Goal: Task Accomplishment & Management: Complete application form

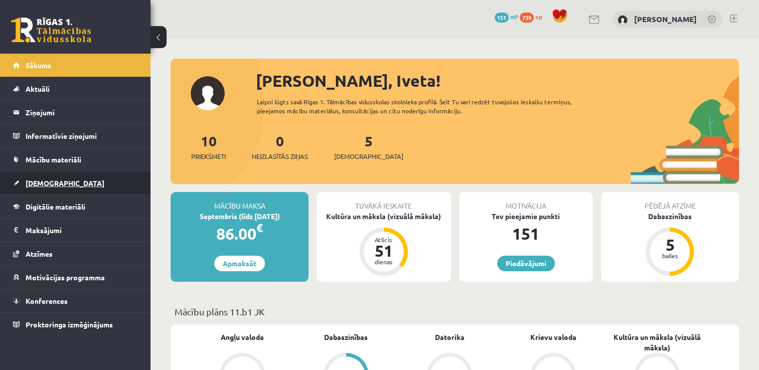
click at [65, 180] on link "[DEMOGRAPHIC_DATA]" at bounding box center [75, 183] width 125 height 23
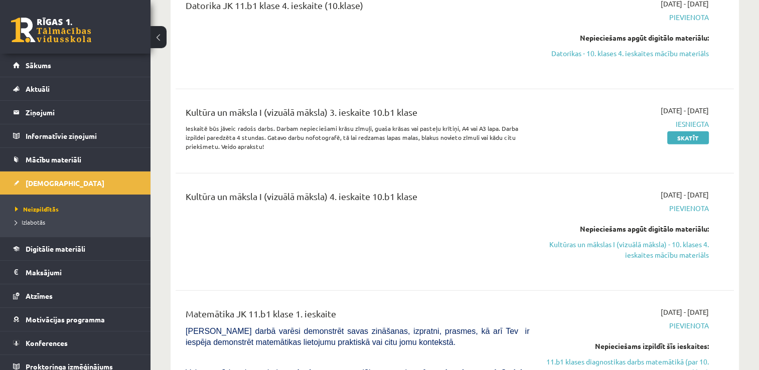
scroll to position [2328, 0]
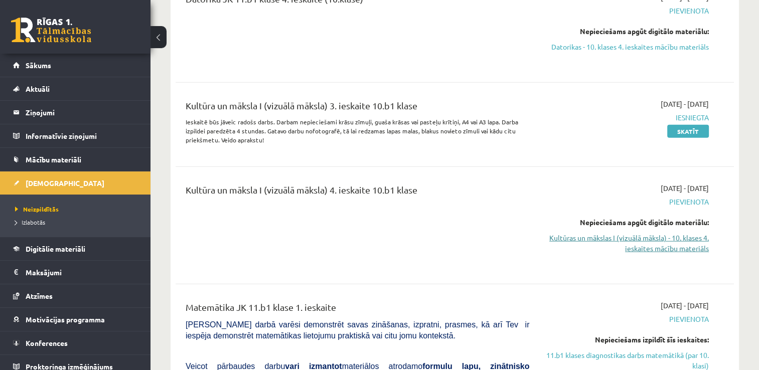
click at [645, 233] on link "Kultūras un mākslas I (vizuālā māksla) - 10. klases 4. ieskaites mācību materiā…" at bounding box center [626, 243] width 165 height 21
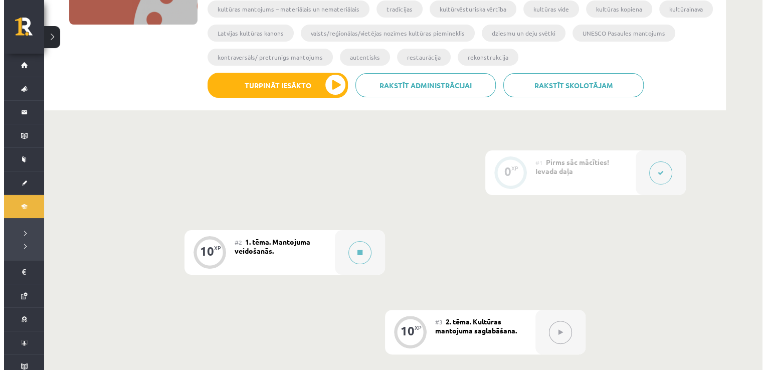
scroll to position [201, 0]
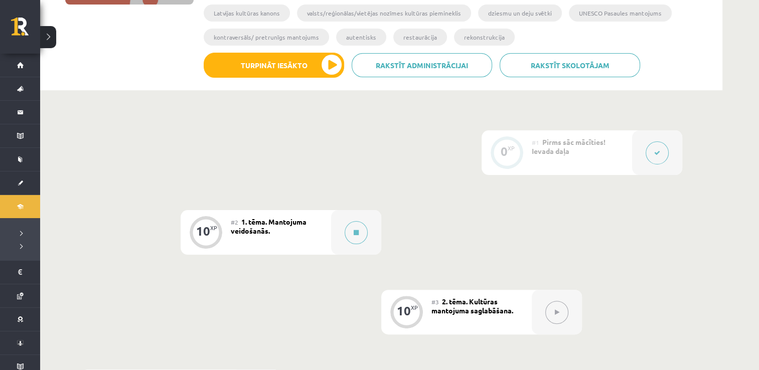
click at [506, 150] on div "0" at bounding box center [504, 151] width 7 height 9
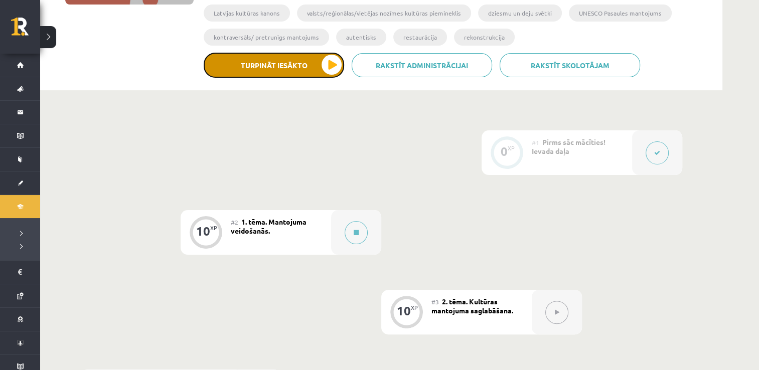
click at [281, 66] on button "Turpināt iesākto" at bounding box center [274, 65] width 140 height 25
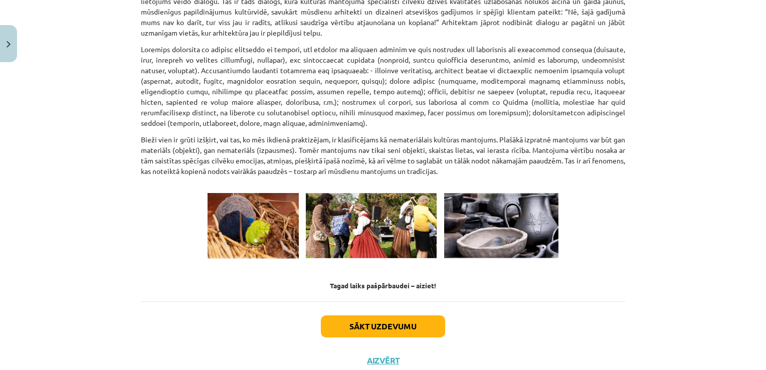
scroll to position [1378, 0]
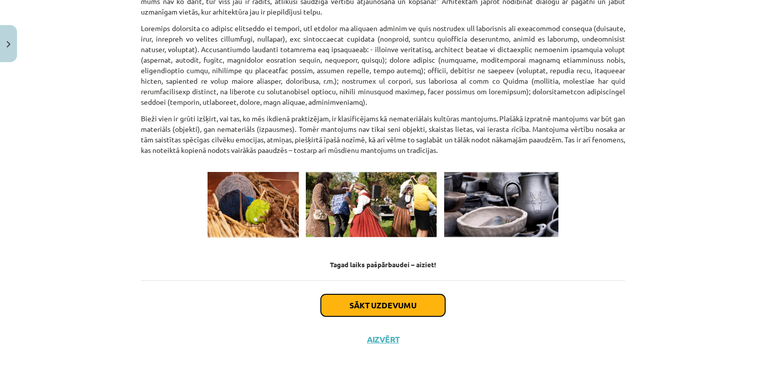
click at [405, 299] on button "Sākt uzdevumu" at bounding box center [383, 305] width 124 height 22
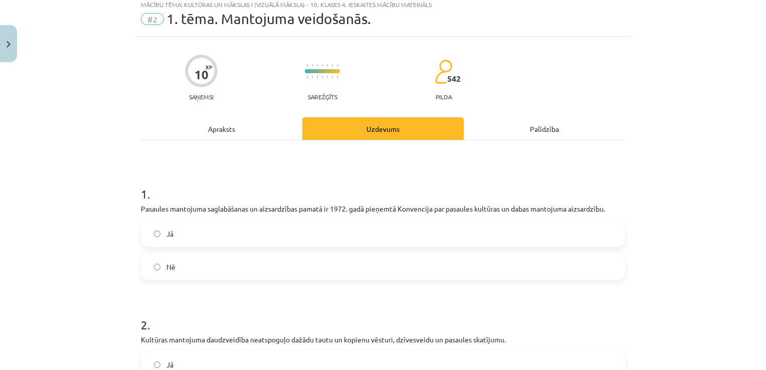
scroll to position [25, 0]
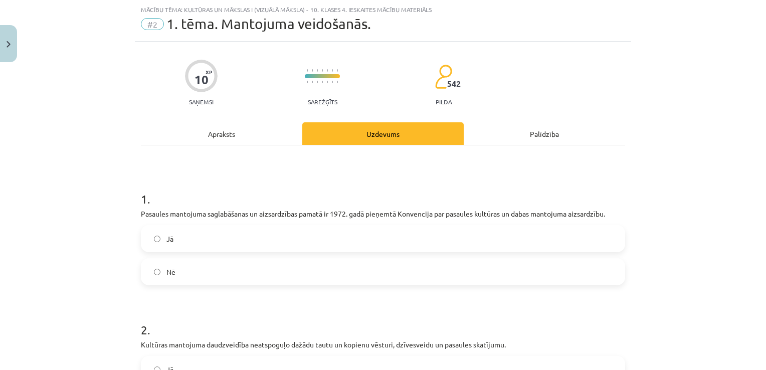
click at [180, 241] on label "Jā" at bounding box center [383, 238] width 483 height 25
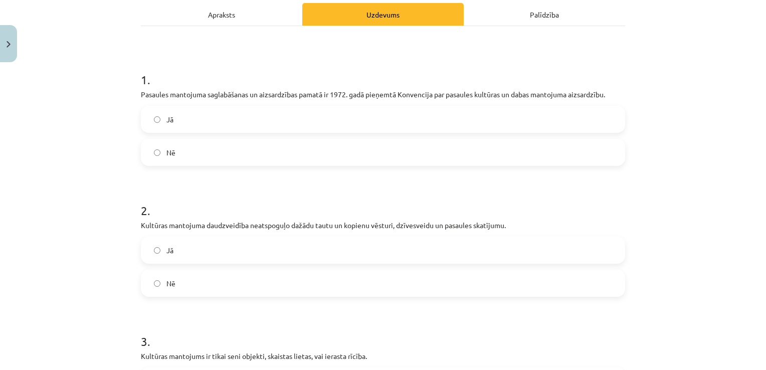
scroll to position [145, 0]
click at [405, 276] on label "Nē" at bounding box center [383, 282] width 483 height 25
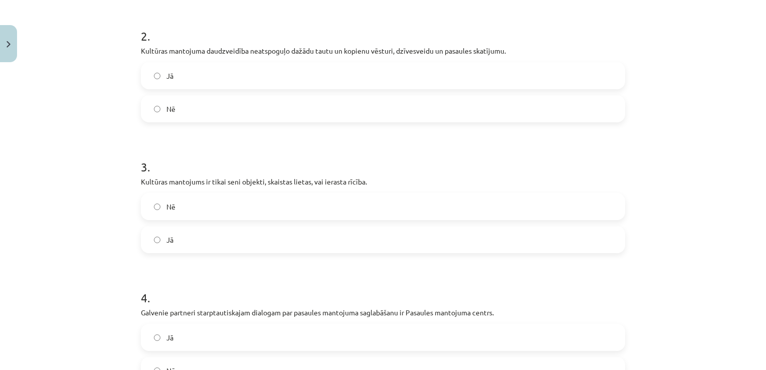
scroll to position [326, 0]
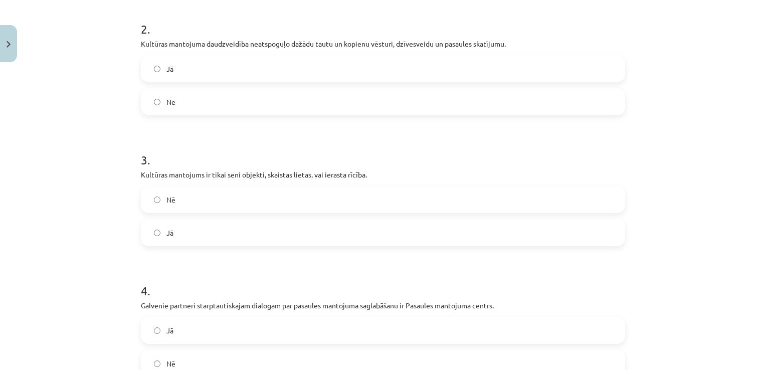
click at [500, 200] on label "Nē" at bounding box center [383, 199] width 483 height 25
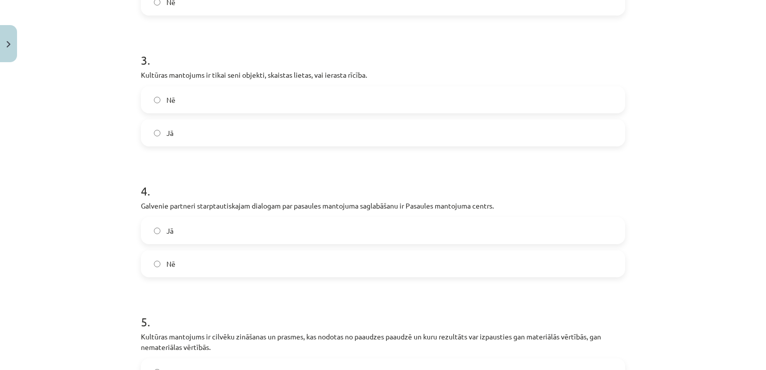
scroll to position [426, 0]
click at [474, 230] on label "Jā" at bounding box center [383, 230] width 483 height 25
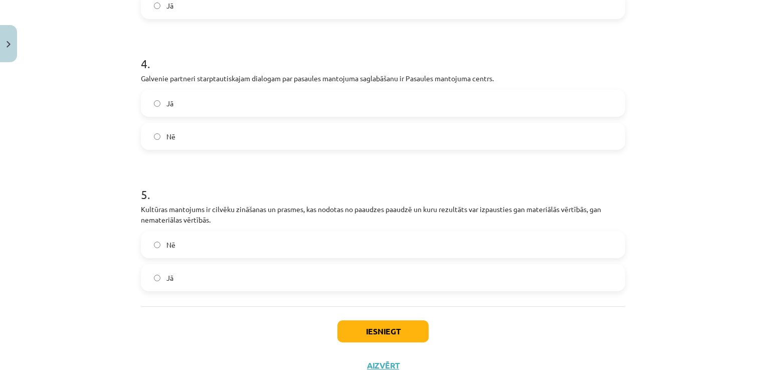
scroll to position [590, 0]
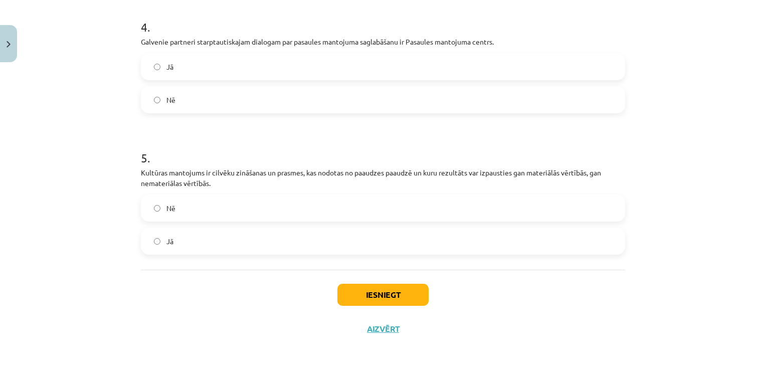
click at [470, 234] on label "Jā" at bounding box center [383, 241] width 483 height 25
click at [395, 290] on button "Iesniegt" at bounding box center [383, 295] width 91 height 22
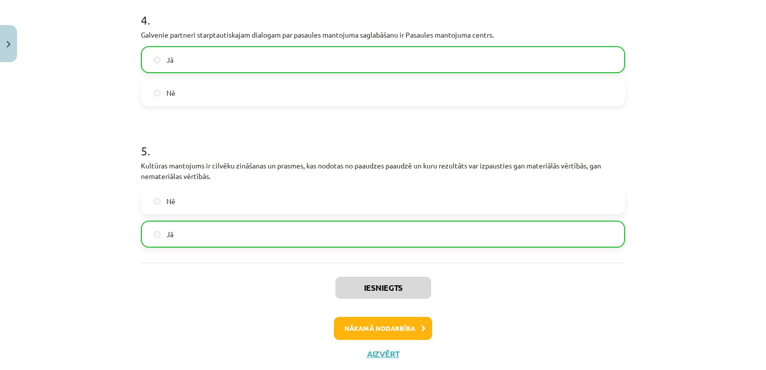
scroll to position [622, 0]
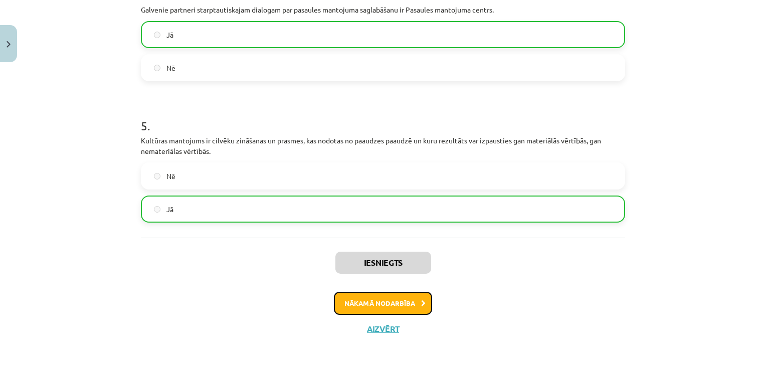
click at [409, 296] on button "Nākamā nodarbība" at bounding box center [383, 303] width 98 height 23
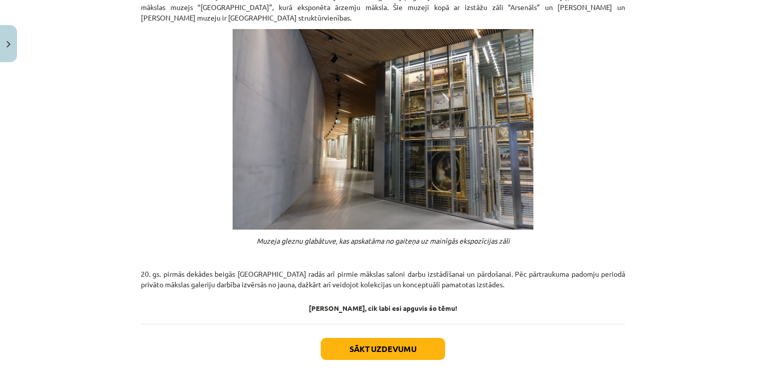
scroll to position [775, 0]
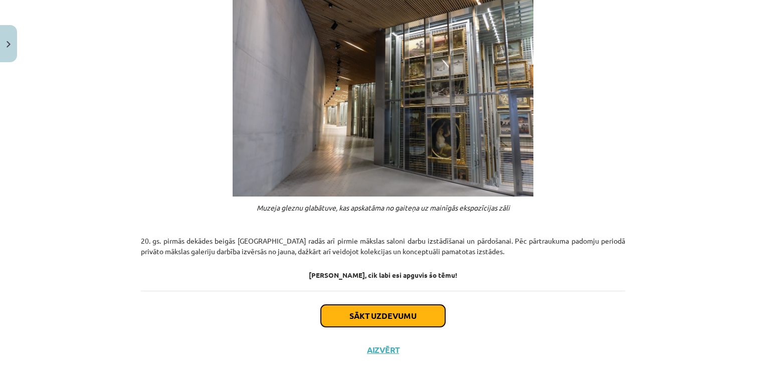
click at [411, 305] on button "Sākt uzdevumu" at bounding box center [383, 316] width 124 height 22
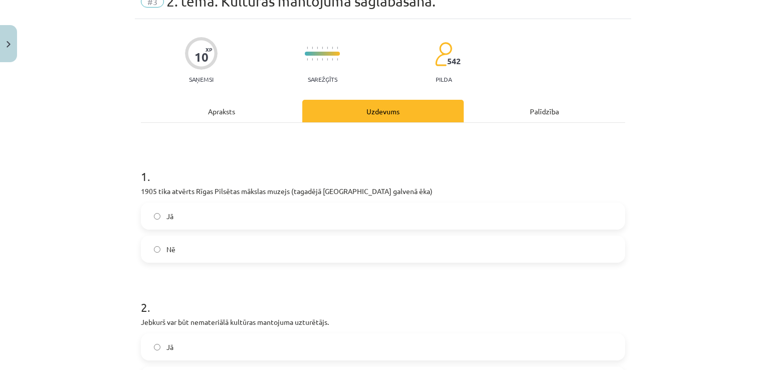
scroll to position [25, 0]
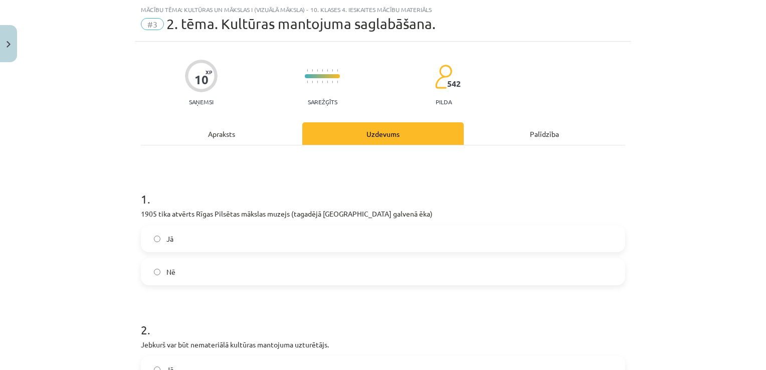
click at [357, 245] on label "Jā" at bounding box center [383, 238] width 483 height 25
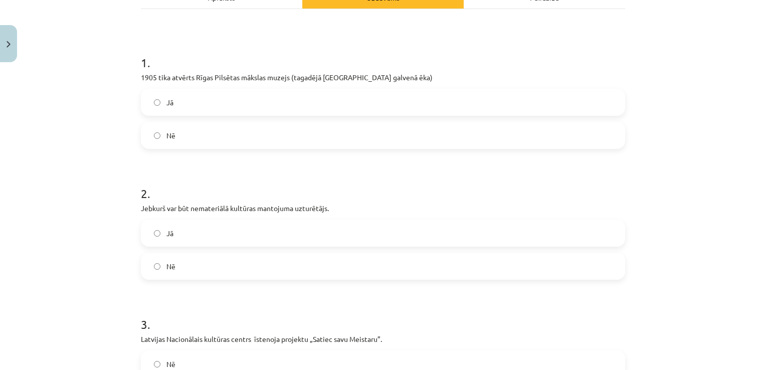
scroll to position [166, 0]
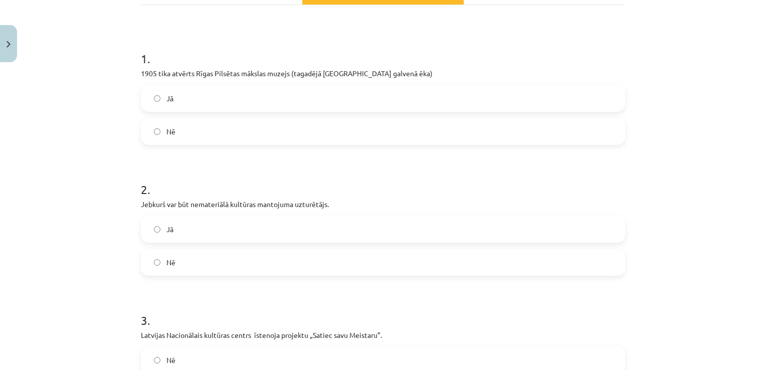
click at [523, 234] on label "Jā" at bounding box center [383, 229] width 483 height 25
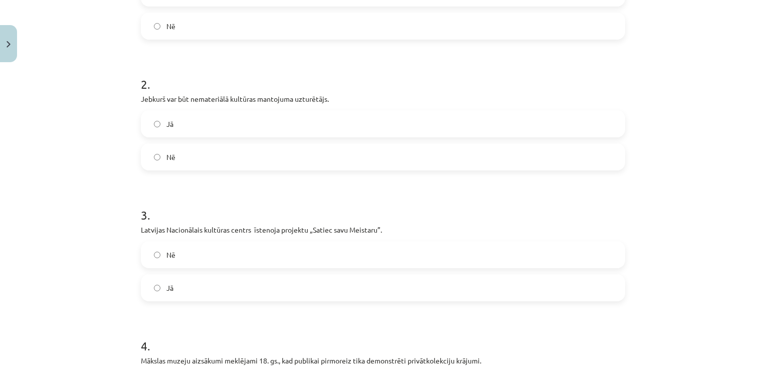
scroll to position [286, 0]
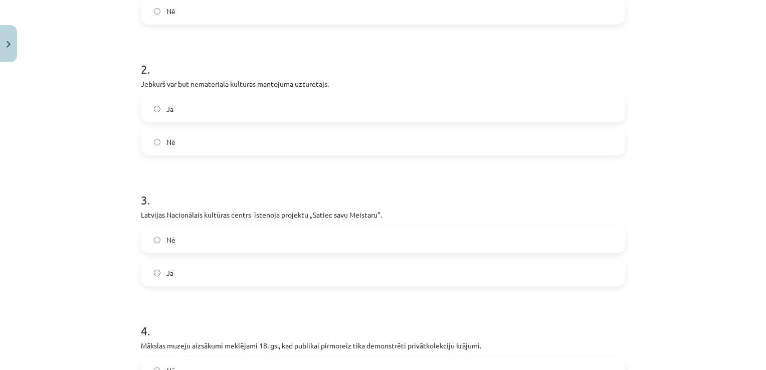
click at [571, 261] on label "Jā" at bounding box center [383, 272] width 483 height 25
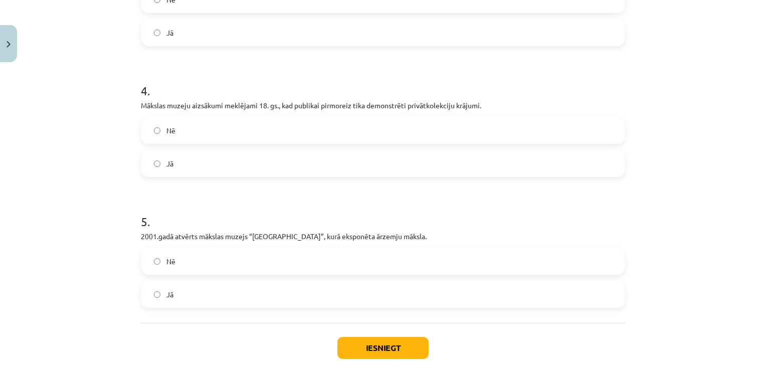
scroll to position [527, 0]
click at [445, 160] on label "Jā" at bounding box center [383, 162] width 483 height 25
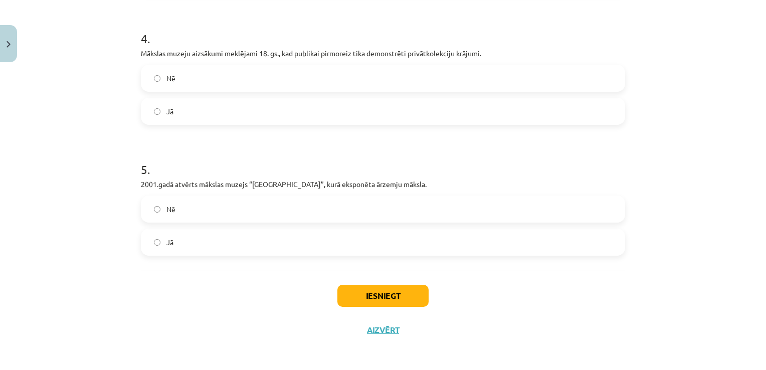
scroll to position [580, 0]
click at [197, 211] on label "Nē" at bounding box center [383, 207] width 483 height 25
click at [383, 294] on button "Iesniegt" at bounding box center [383, 294] width 91 height 22
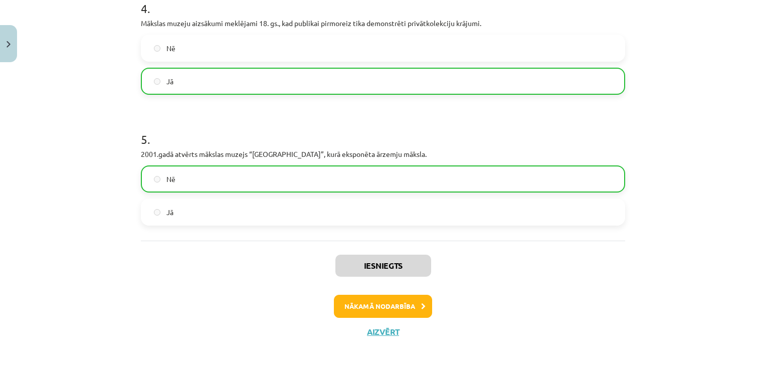
scroll to position [611, 0]
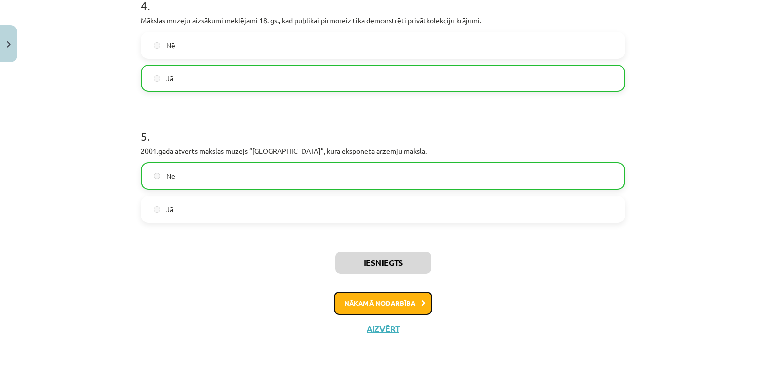
click at [400, 302] on button "Nākamā nodarbība" at bounding box center [383, 303] width 98 height 23
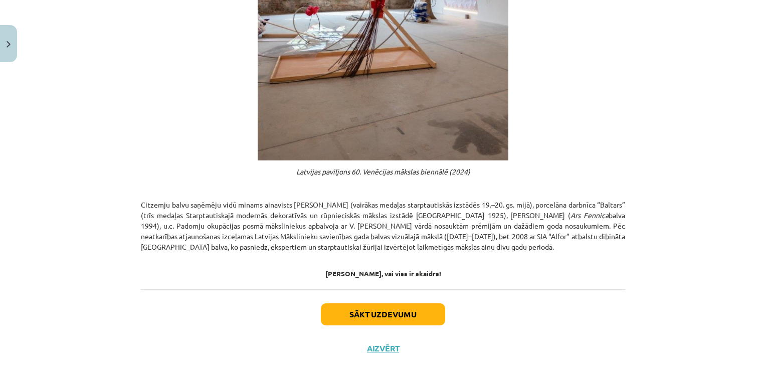
scroll to position [526, 0]
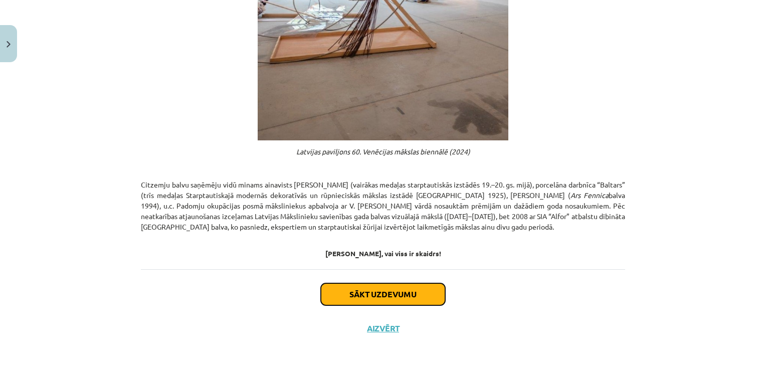
click at [391, 305] on button "Sākt uzdevumu" at bounding box center [383, 294] width 124 height 22
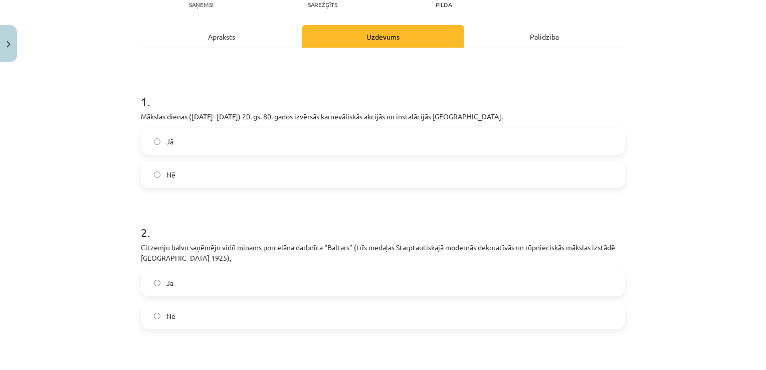
scroll to position [125, 0]
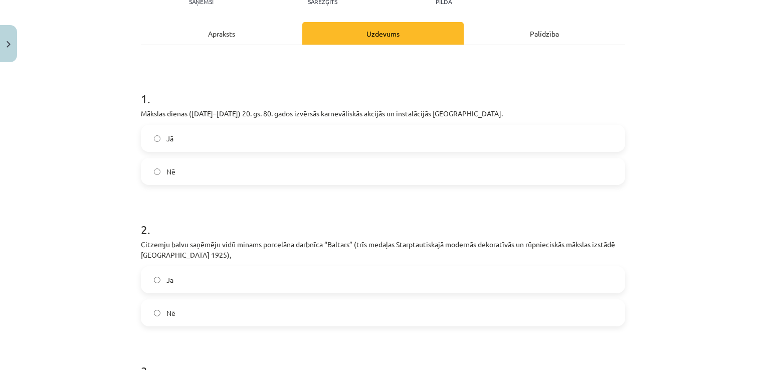
click at [227, 151] on label "Jā" at bounding box center [383, 138] width 483 height 25
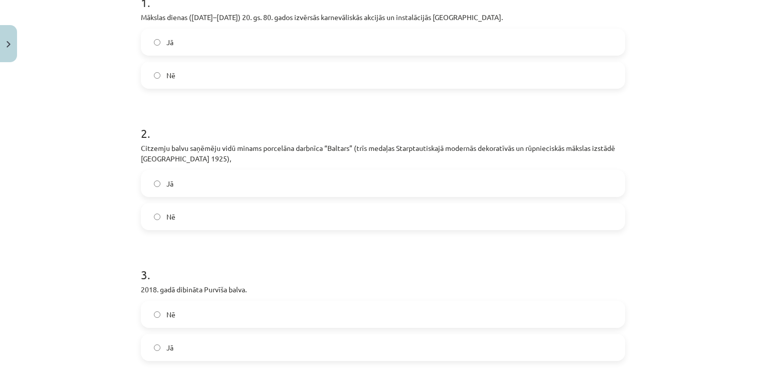
scroll to position [226, 0]
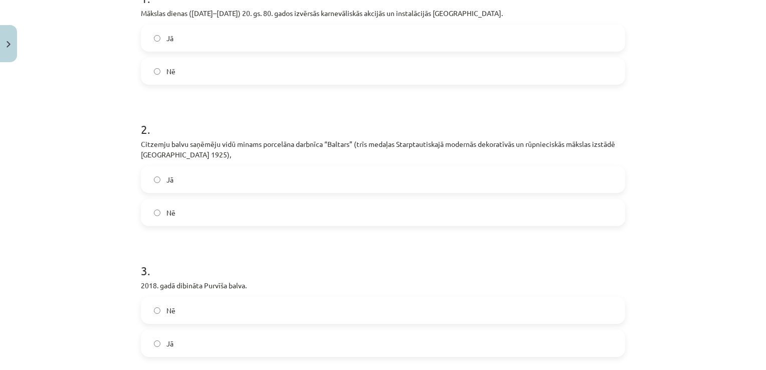
click at [427, 192] on label "Jā" at bounding box center [383, 179] width 483 height 25
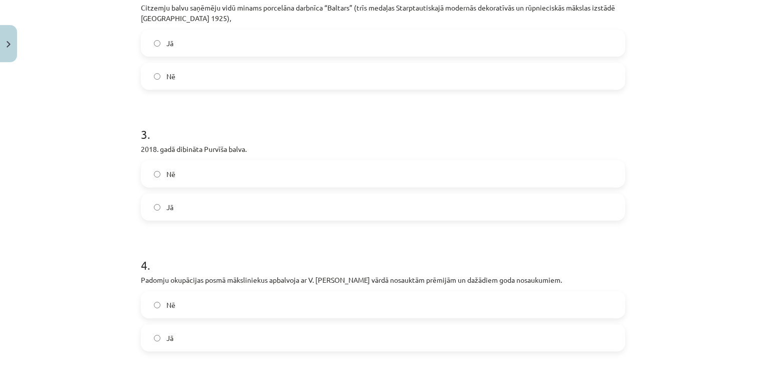
scroll to position [366, 0]
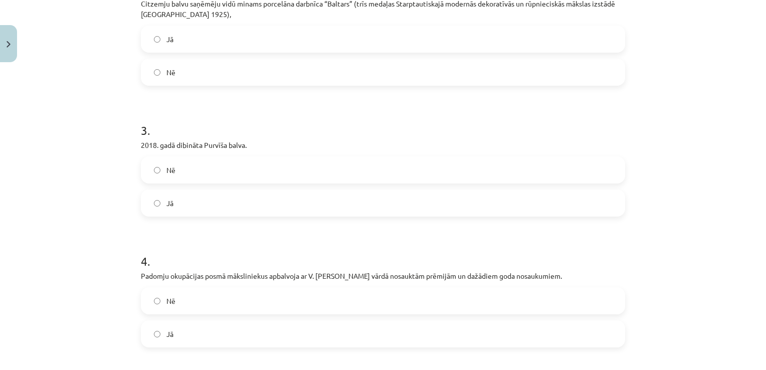
click at [502, 183] on label "Nē" at bounding box center [383, 169] width 483 height 25
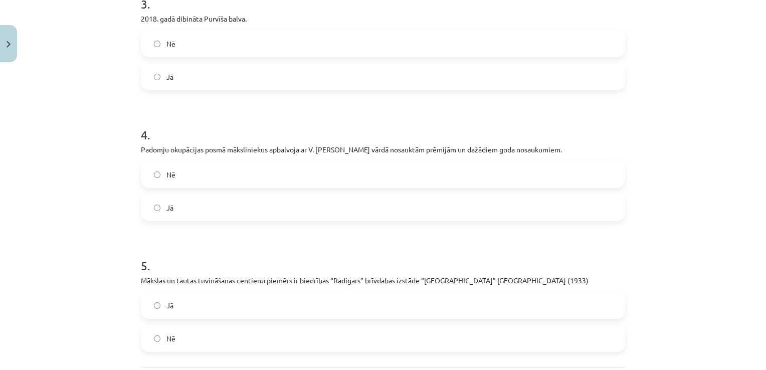
scroll to position [507, 0]
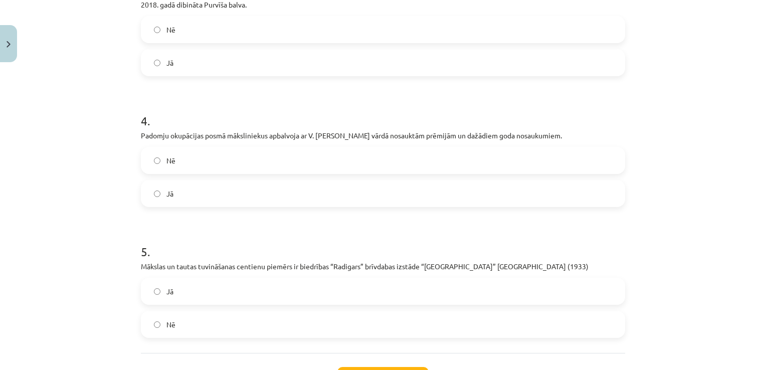
click at [291, 201] on label "Jā" at bounding box center [383, 193] width 483 height 25
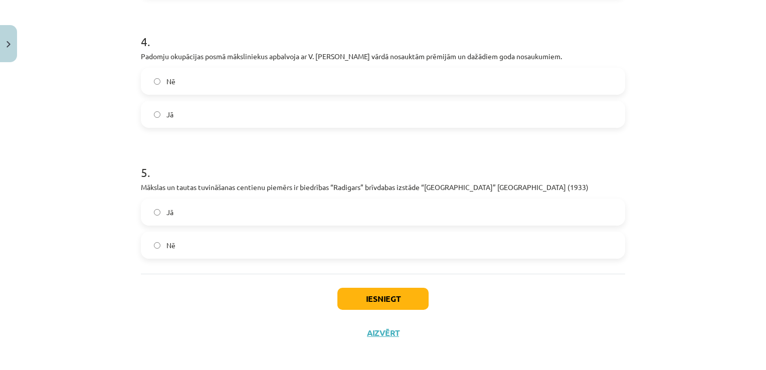
scroll to position [606, 0]
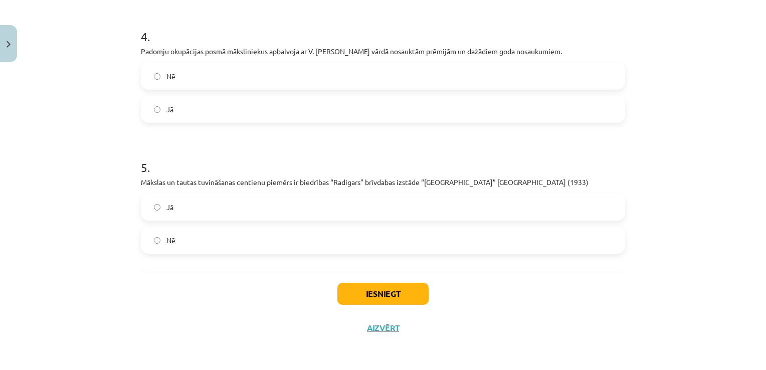
click at [203, 205] on label "Jā" at bounding box center [383, 207] width 483 height 25
click at [396, 288] on button "Iesniegt" at bounding box center [383, 294] width 91 height 22
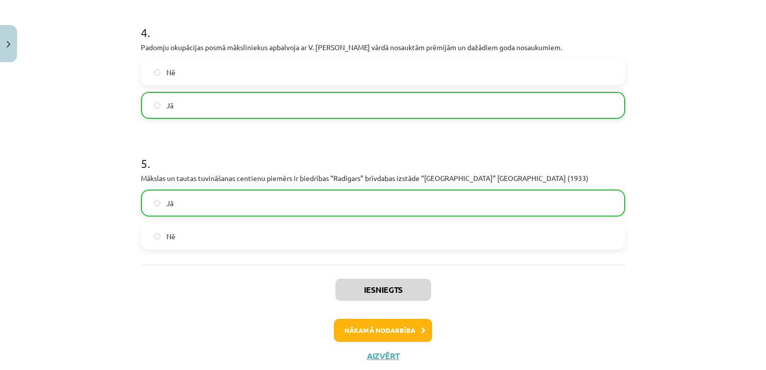
scroll to position [638, 0]
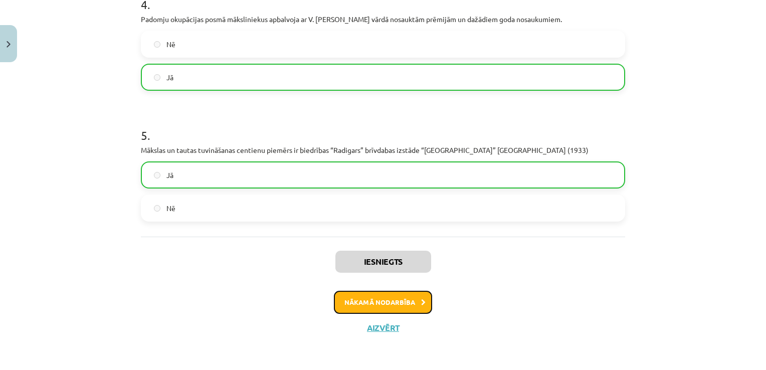
click at [403, 303] on button "Nākamā nodarbība" at bounding box center [383, 302] width 98 height 23
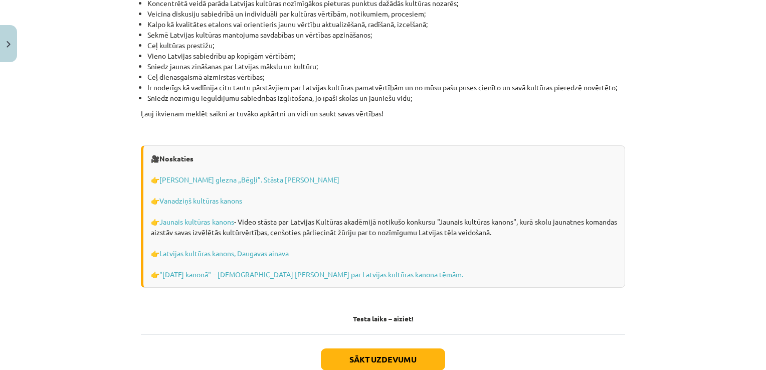
scroll to position [2834, 0]
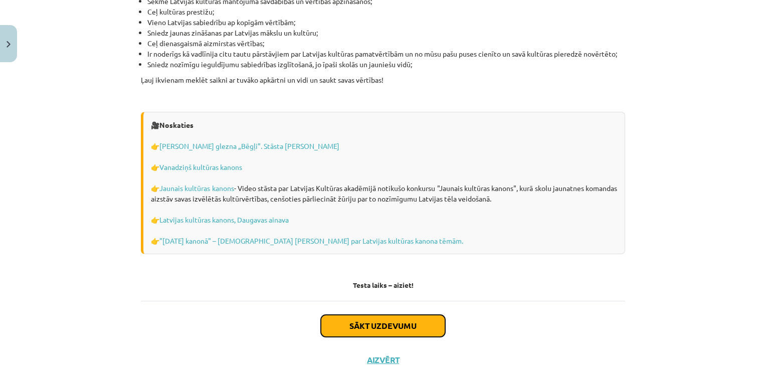
click at [359, 315] on button "Sākt uzdevumu" at bounding box center [383, 326] width 124 height 22
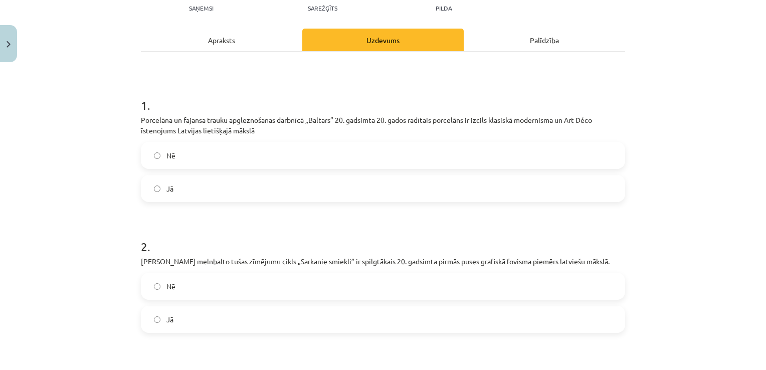
scroll to position [25, 0]
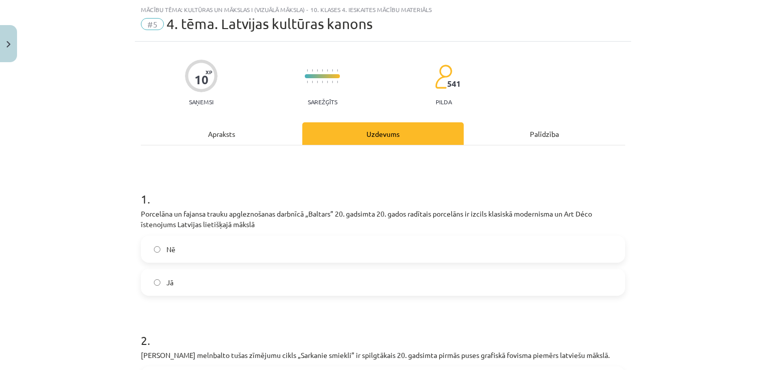
click at [443, 274] on label "Jā" at bounding box center [383, 282] width 483 height 25
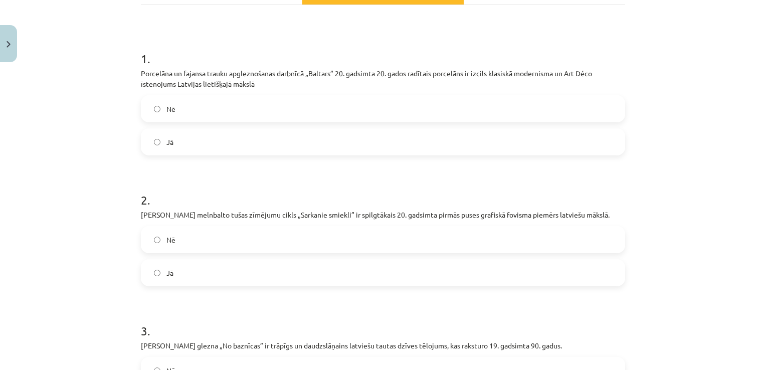
scroll to position [179, 0]
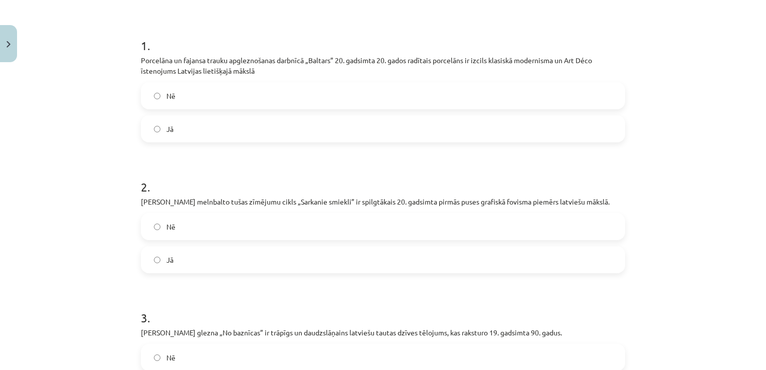
click at [315, 252] on label "Jā" at bounding box center [383, 259] width 483 height 25
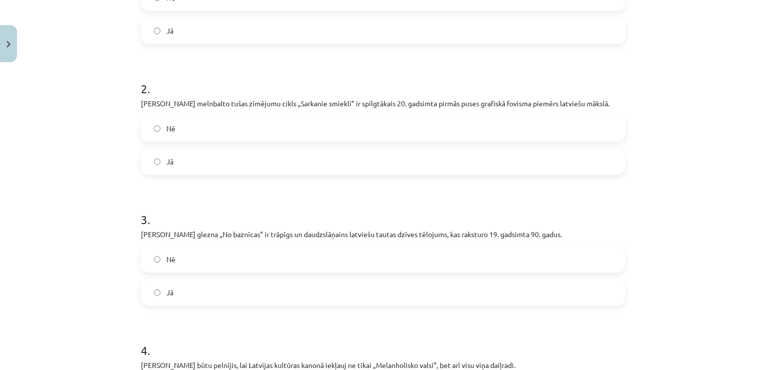
scroll to position [279, 0]
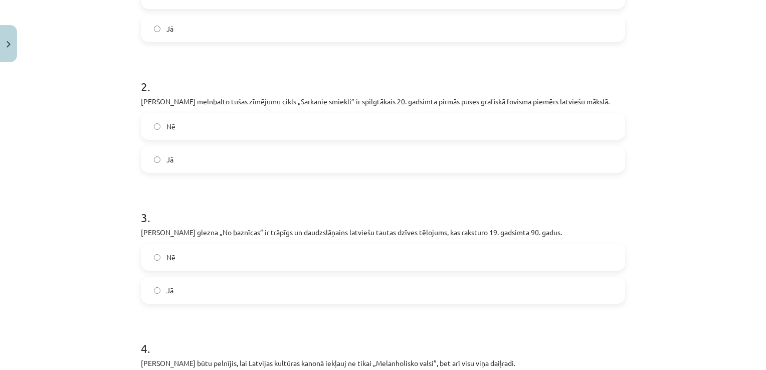
click at [488, 286] on label "Jā" at bounding box center [383, 290] width 483 height 25
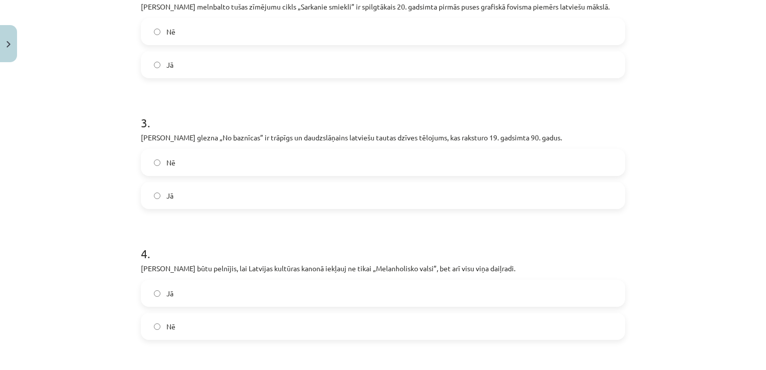
scroll to position [379, 0]
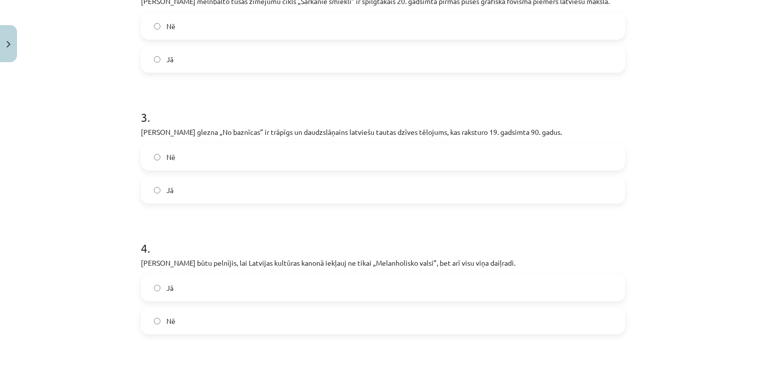
click at [358, 291] on label "Jā" at bounding box center [383, 287] width 483 height 25
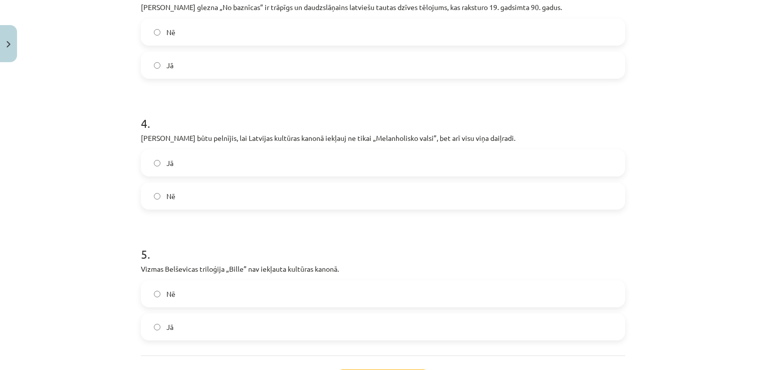
scroll to position [520, 0]
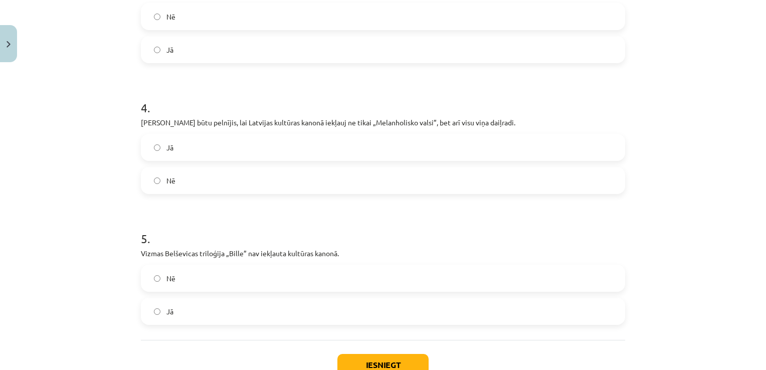
click at [293, 280] on label "Nē" at bounding box center [383, 278] width 483 height 25
click at [389, 362] on button "Iesniegt" at bounding box center [383, 365] width 91 height 22
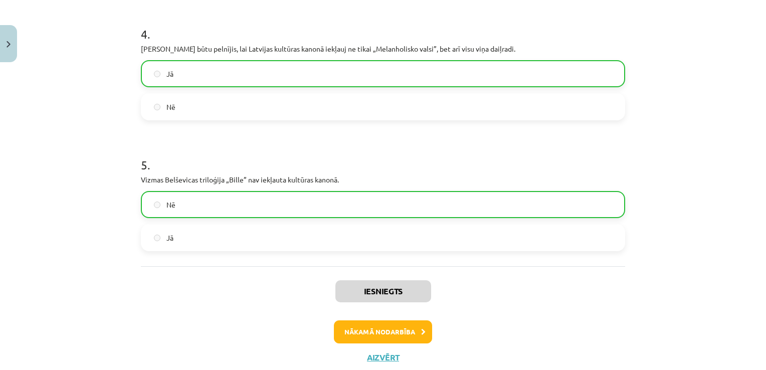
scroll to position [622, 0]
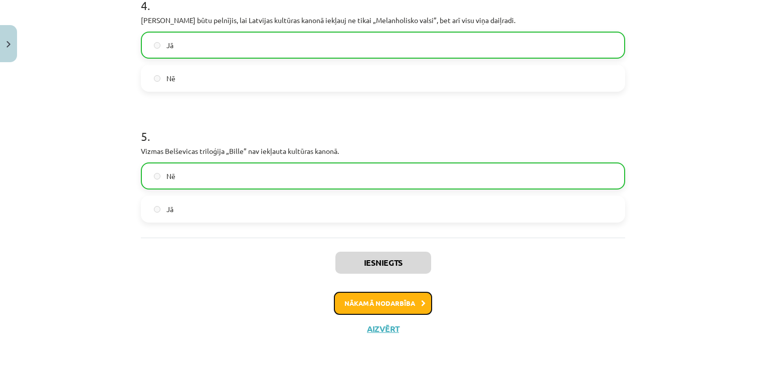
click at [392, 302] on button "Nākamā nodarbība" at bounding box center [383, 303] width 98 height 23
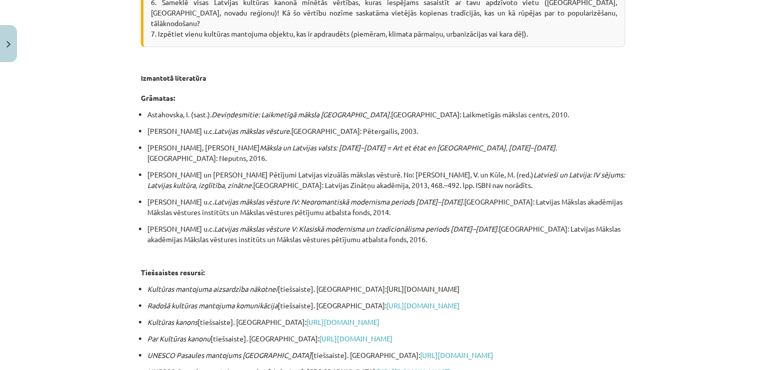
scroll to position [1820, 0]
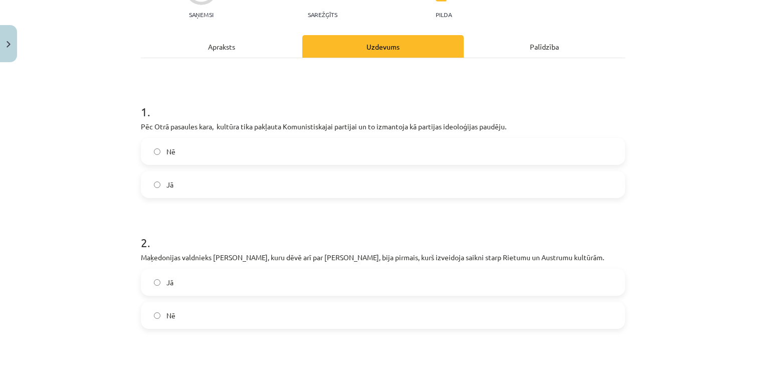
scroll to position [25, 0]
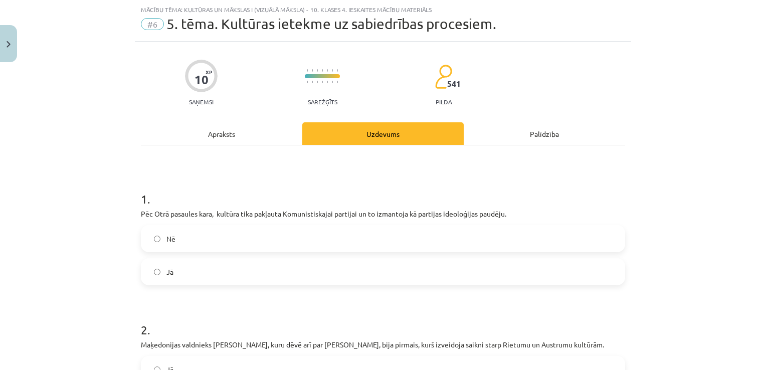
click at [323, 265] on label "Jā" at bounding box center [383, 271] width 483 height 25
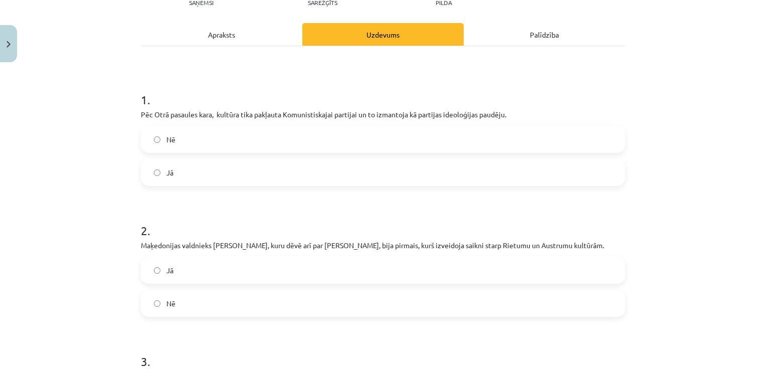
scroll to position [145, 0]
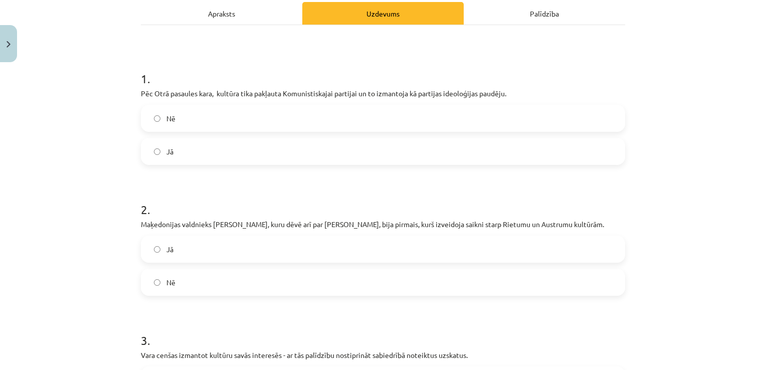
click at [362, 252] on label "Jā" at bounding box center [383, 249] width 483 height 25
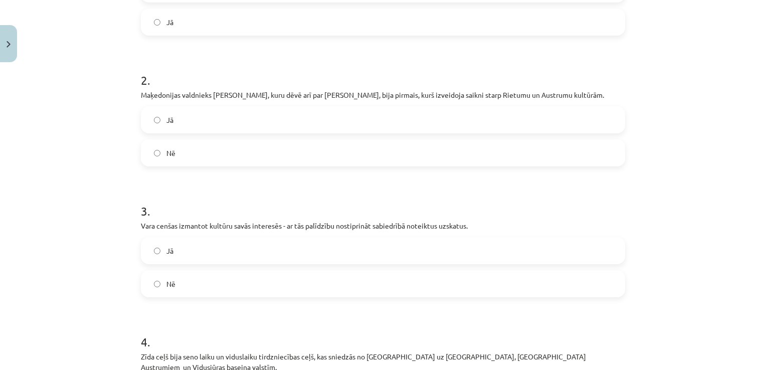
scroll to position [286, 0]
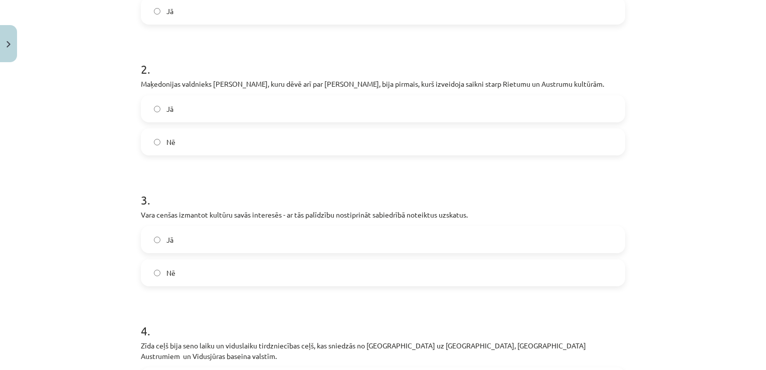
click at [383, 238] on label "Jā" at bounding box center [383, 239] width 483 height 25
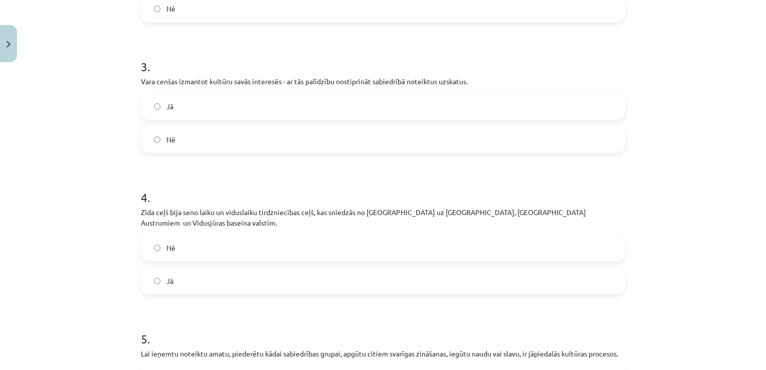
scroll to position [426, 0]
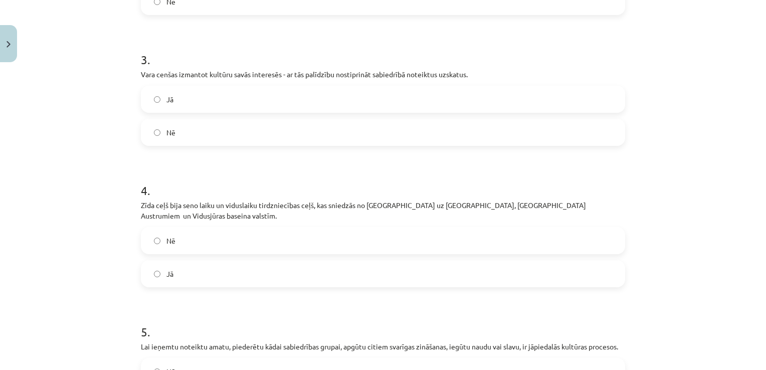
click at [403, 234] on label "Nē" at bounding box center [383, 240] width 483 height 25
click at [386, 261] on label "Jā" at bounding box center [383, 273] width 483 height 25
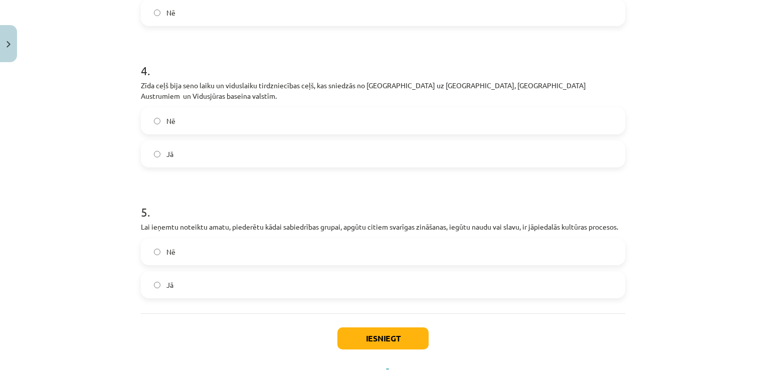
scroll to position [567, 0]
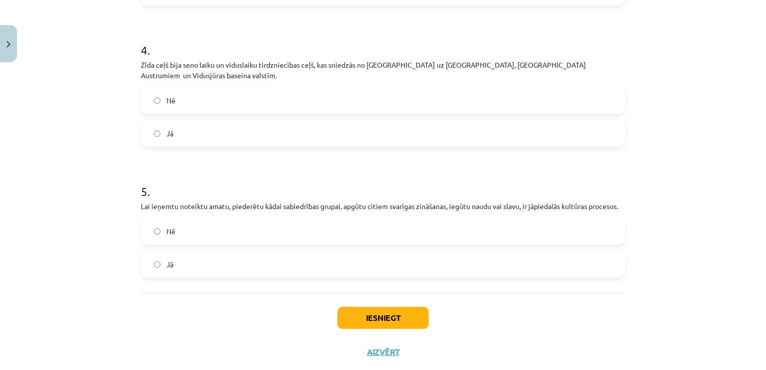
click at [360, 252] on label "Jā" at bounding box center [383, 264] width 483 height 25
click at [386, 307] on button "Iesniegt" at bounding box center [383, 318] width 91 height 22
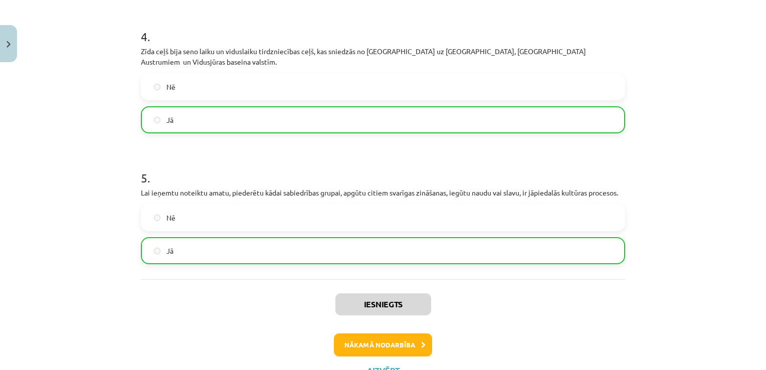
scroll to position [611, 0]
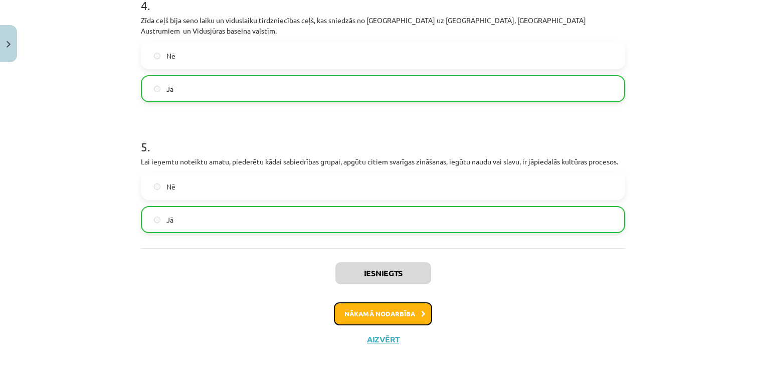
click at [395, 302] on button "Nākamā nodarbība" at bounding box center [383, 313] width 98 height 23
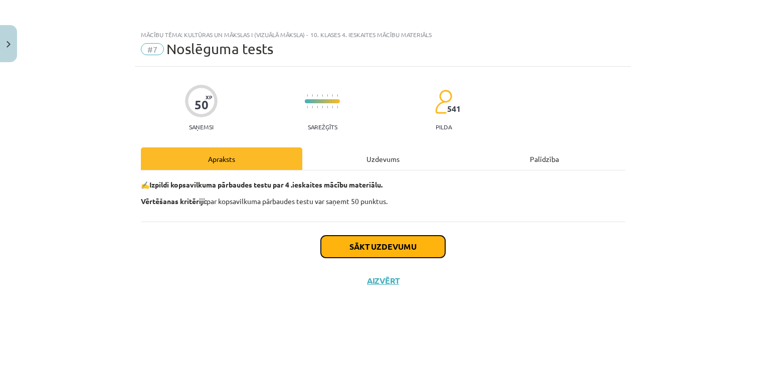
click at [370, 246] on button "Sākt uzdevumu" at bounding box center [383, 247] width 124 height 22
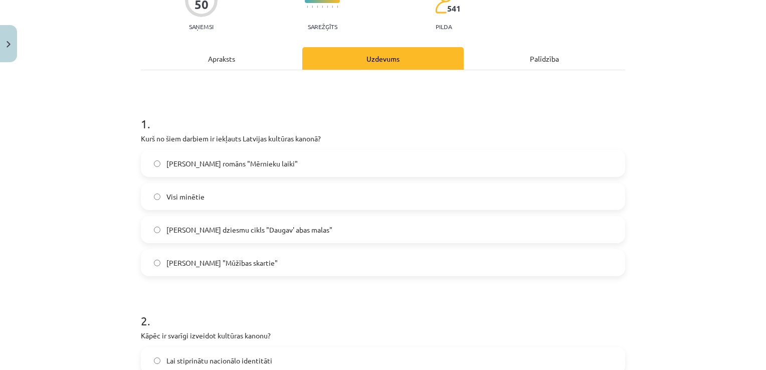
scroll to position [120, 0]
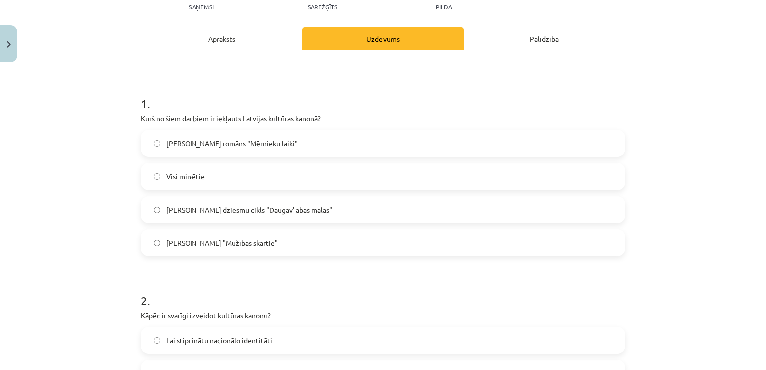
click at [235, 176] on label "Visi minētie" at bounding box center [383, 176] width 483 height 25
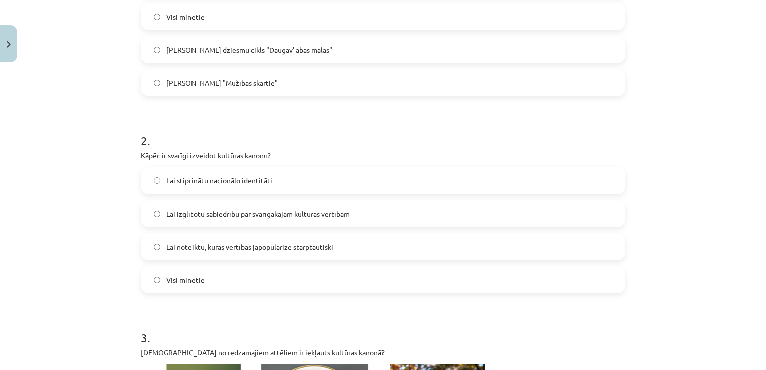
scroll to position [281, 0]
click at [308, 284] on label "Visi minētie" at bounding box center [383, 279] width 483 height 25
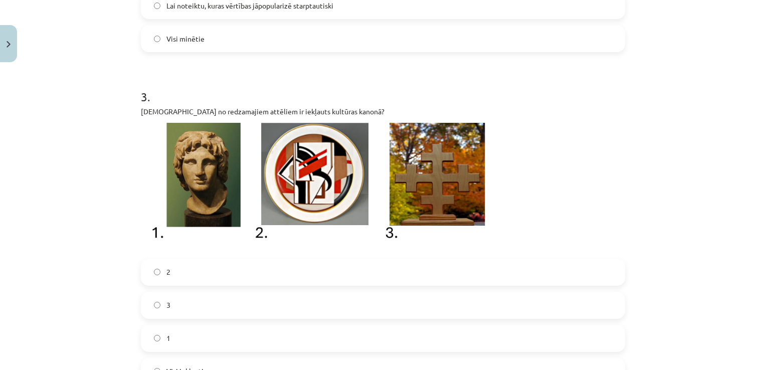
scroll to position [542, 0]
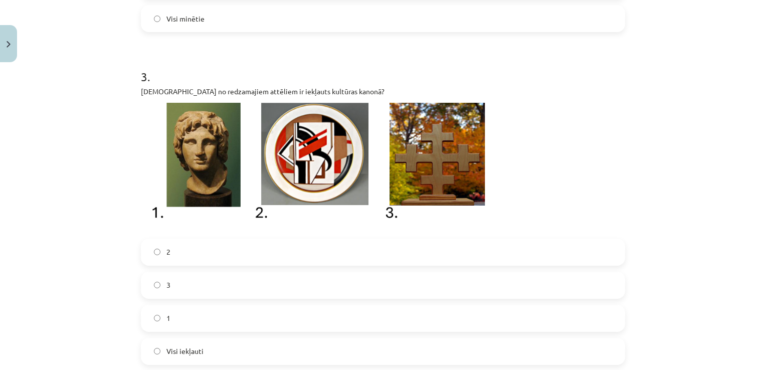
click at [228, 350] on label "Visi iekļauti" at bounding box center [383, 351] width 483 height 25
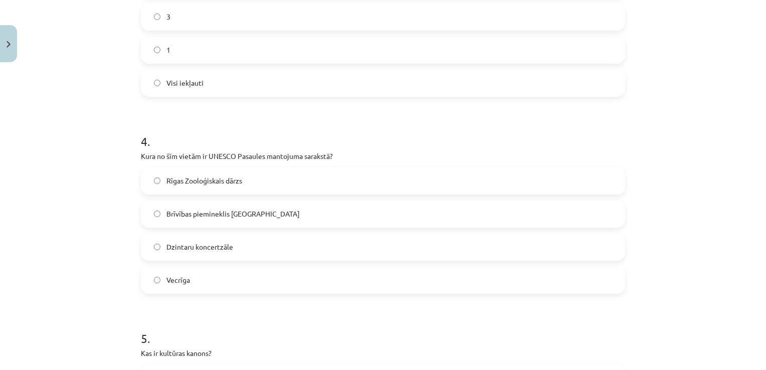
scroll to position [823, 0]
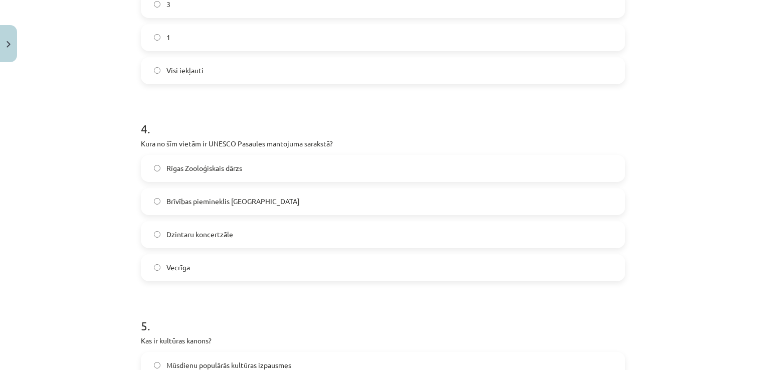
click at [373, 269] on label "Vecrīga" at bounding box center [383, 267] width 483 height 25
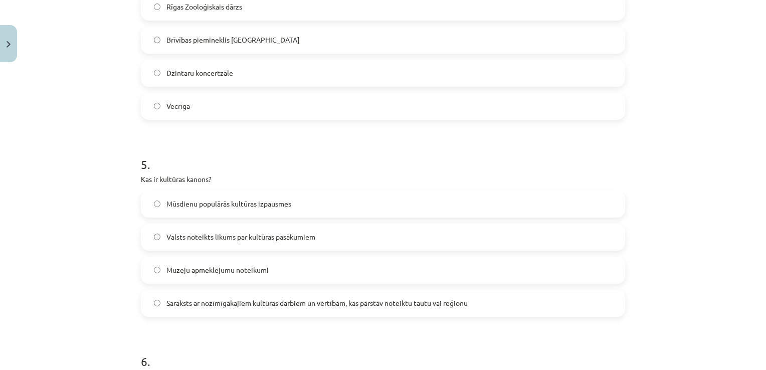
scroll to position [1003, 0]
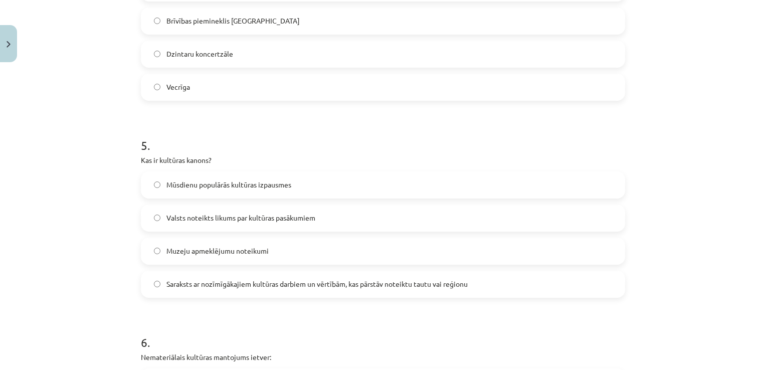
click at [484, 280] on label "Saraksts ar nozīmīgākajiem kultūras darbiem un vērtībām, kas pārstāv noteiktu t…" at bounding box center [383, 284] width 483 height 25
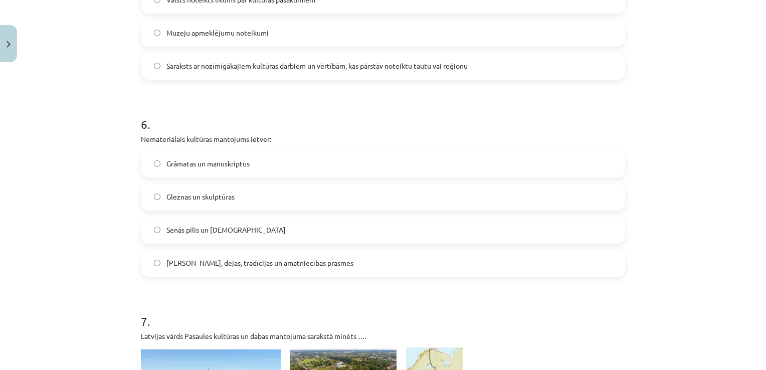
scroll to position [1230, 0]
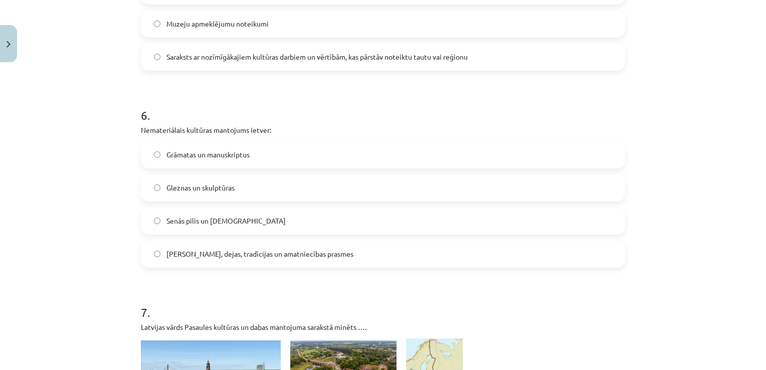
click at [316, 264] on label "Dziesmas, dejas, tradīcijas un amatniecības prasmes" at bounding box center [383, 254] width 483 height 25
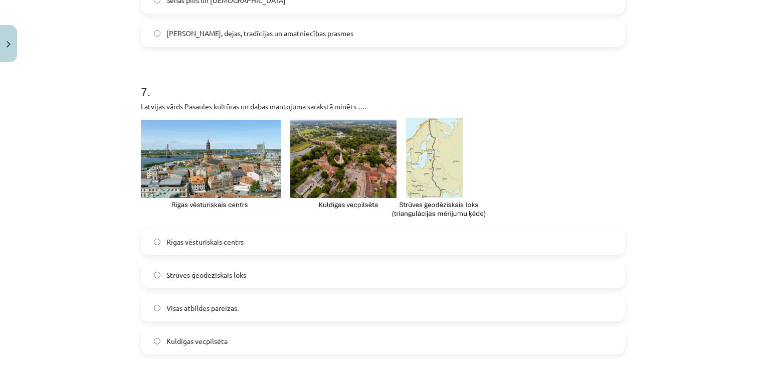
scroll to position [1471, 0]
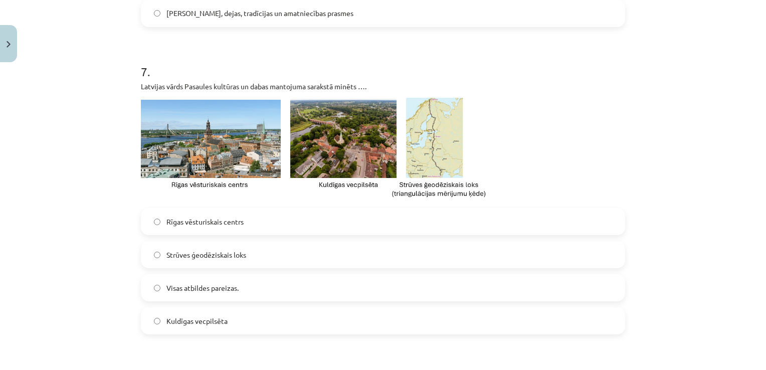
click at [239, 252] on span "Strūves ģeodēziskais loks" at bounding box center [207, 255] width 80 height 11
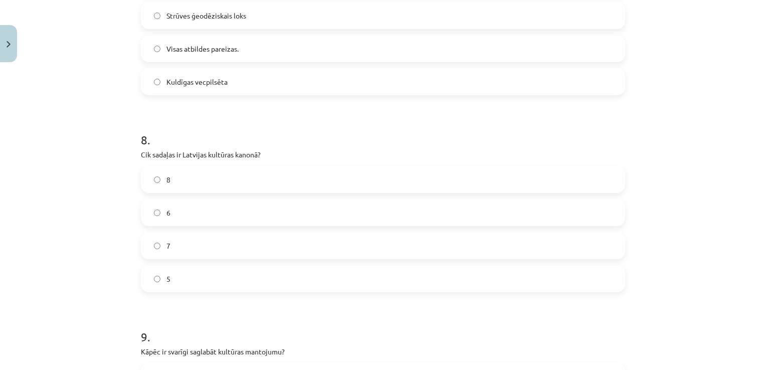
scroll to position [1712, 0]
click at [355, 242] on label "7" at bounding box center [383, 244] width 483 height 25
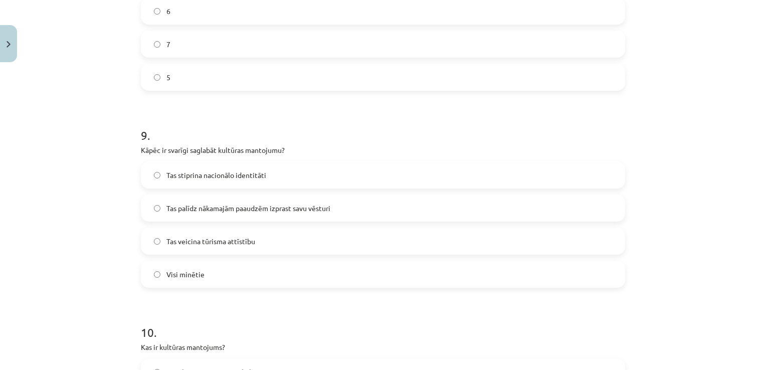
scroll to position [1912, 0]
click at [361, 268] on label "Visi minētie" at bounding box center [383, 273] width 483 height 25
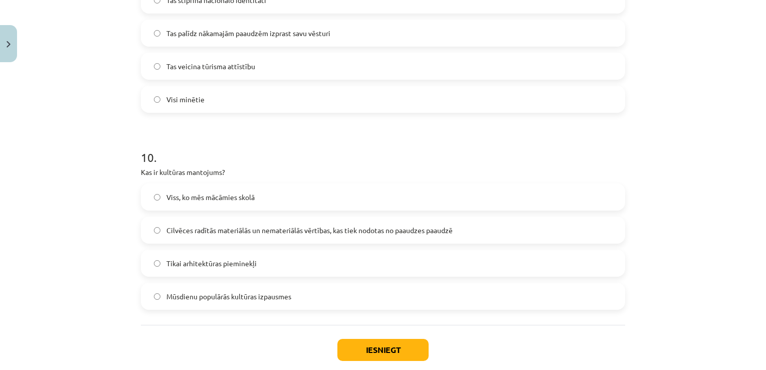
scroll to position [2113, 0]
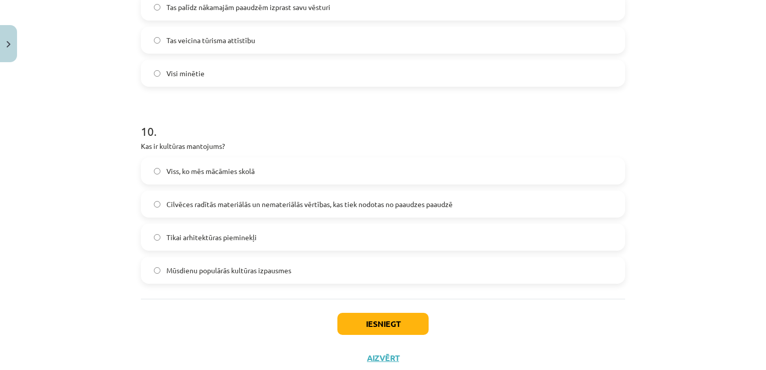
click at [354, 208] on span "Cilvēces radītās materiālās un nemateriālās vērtības, kas tiek nodotas no paaud…" at bounding box center [310, 204] width 286 height 11
click at [375, 322] on button "Iesniegt" at bounding box center [383, 324] width 91 height 22
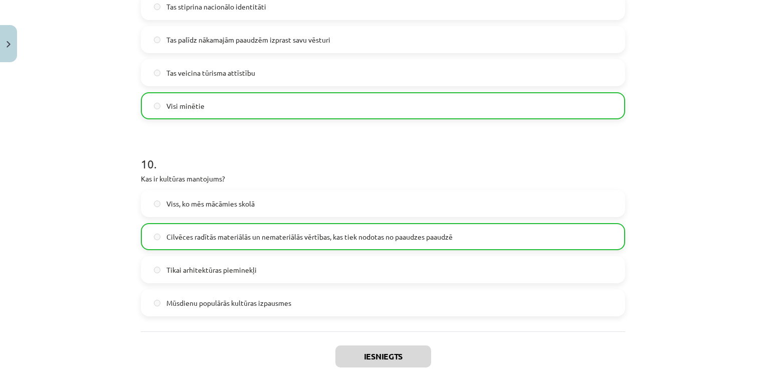
scroll to position [2174, 0]
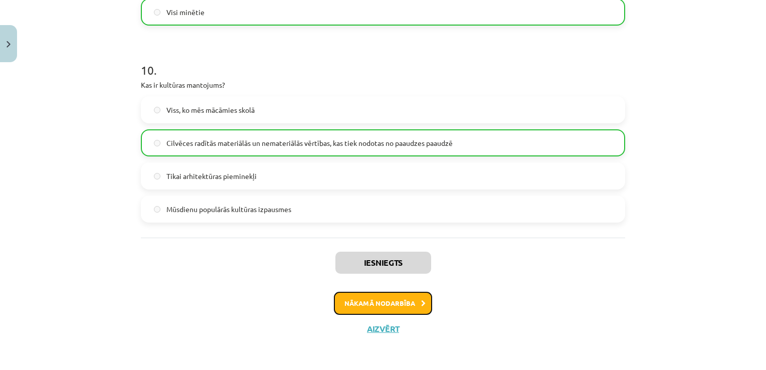
click at [414, 304] on button "Nākamā nodarbība" at bounding box center [383, 303] width 98 height 23
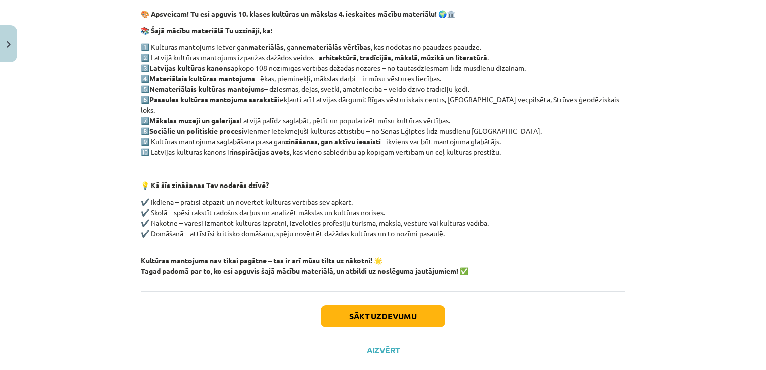
scroll to position [163, 0]
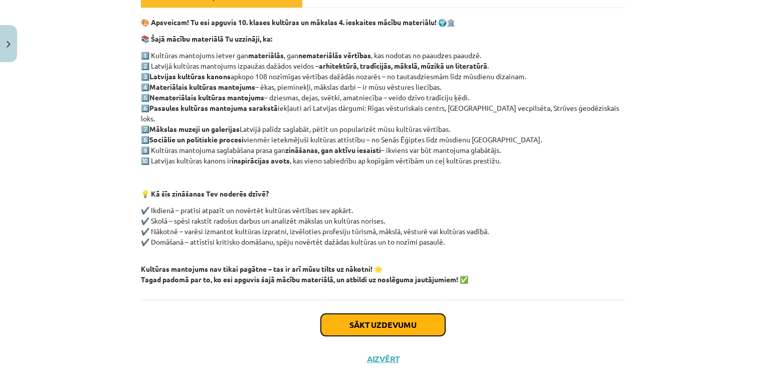
click at [397, 318] on button "Sākt uzdevumu" at bounding box center [383, 325] width 124 height 22
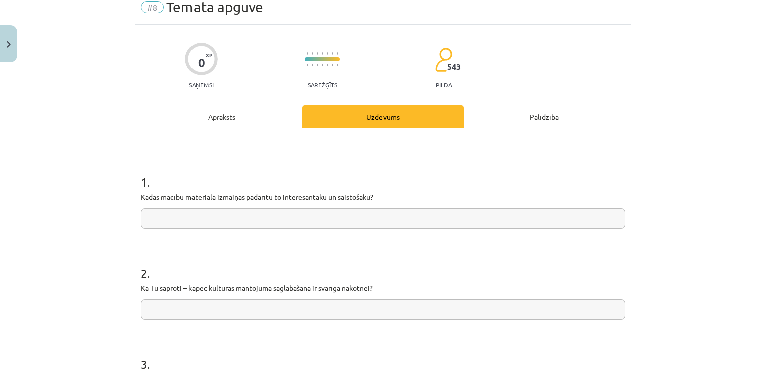
scroll to position [25, 0]
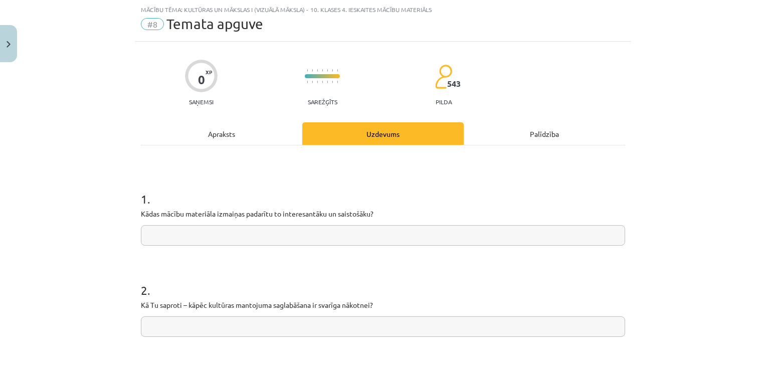
click at [322, 241] on input "text" at bounding box center [383, 235] width 485 height 21
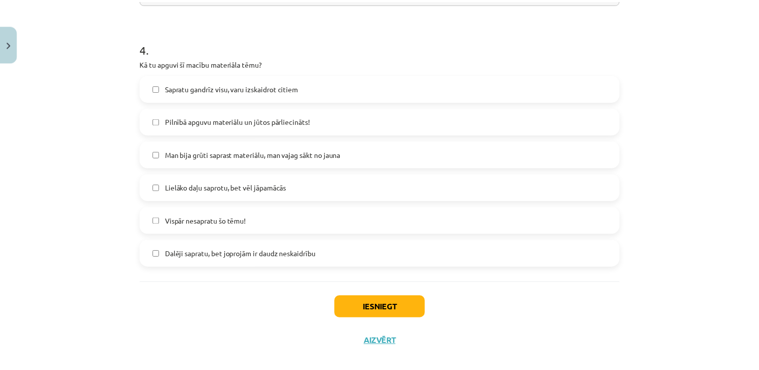
scroll to position [479, 0]
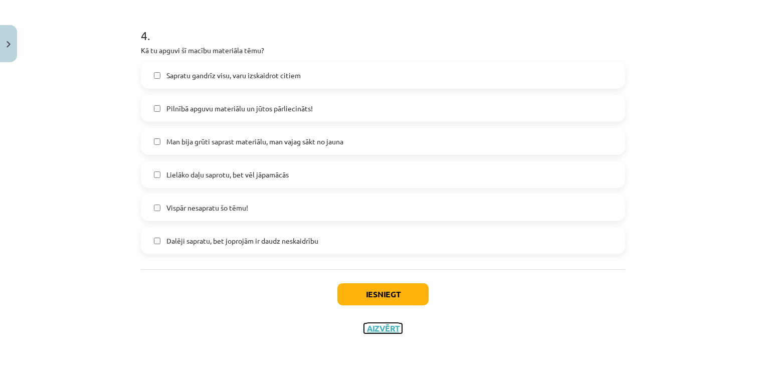
click at [380, 328] on button "Aizvērt" at bounding box center [383, 329] width 38 height 10
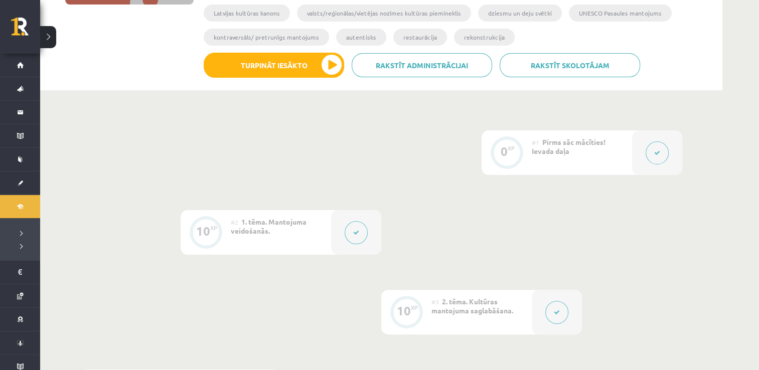
click at [53, 40] on button at bounding box center [48, 37] width 16 height 22
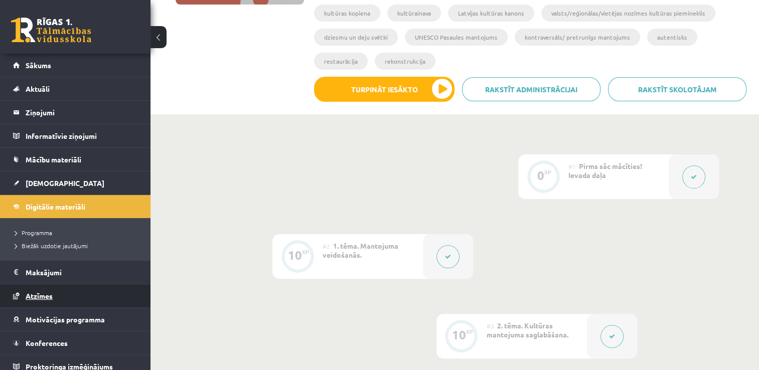
click at [50, 291] on span "Atzīmes" at bounding box center [39, 295] width 27 height 9
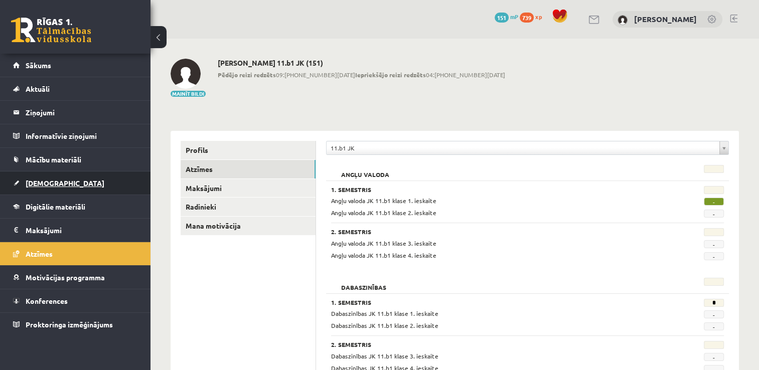
click at [80, 191] on link "[DEMOGRAPHIC_DATA]" at bounding box center [75, 183] width 125 height 23
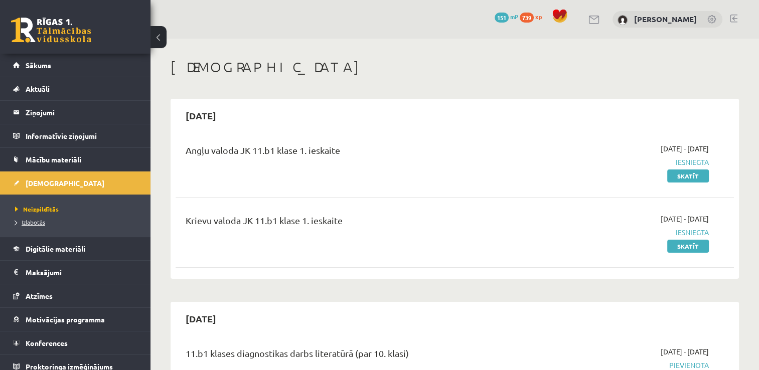
click at [34, 221] on span "Izlabotās" at bounding box center [30, 222] width 30 height 8
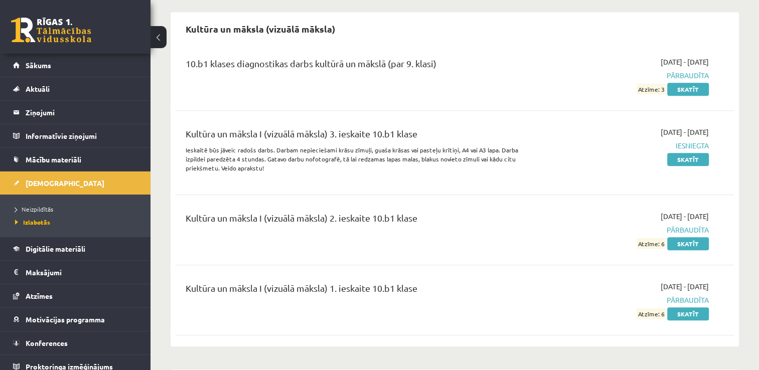
scroll to position [580, 0]
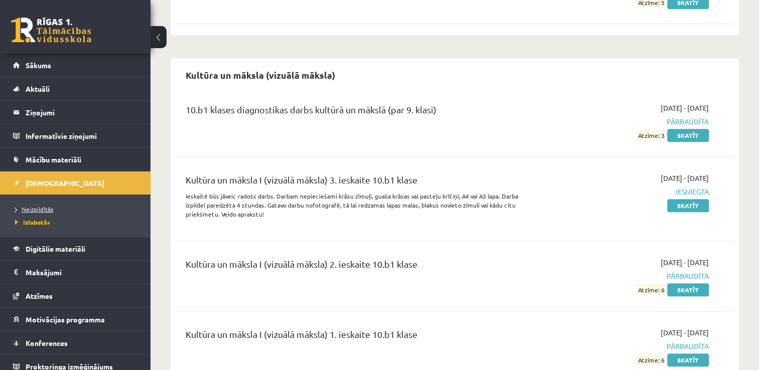
click at [83, 209] on link "Neizpildītās" at bounding box center [77, 209] width 125 height 9
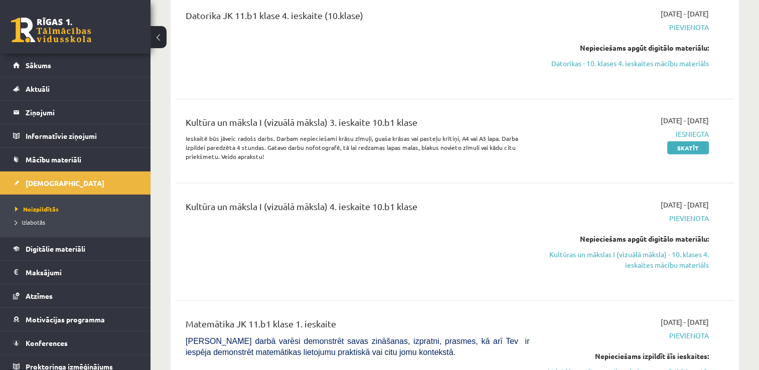
scroll to position [2331, 0]
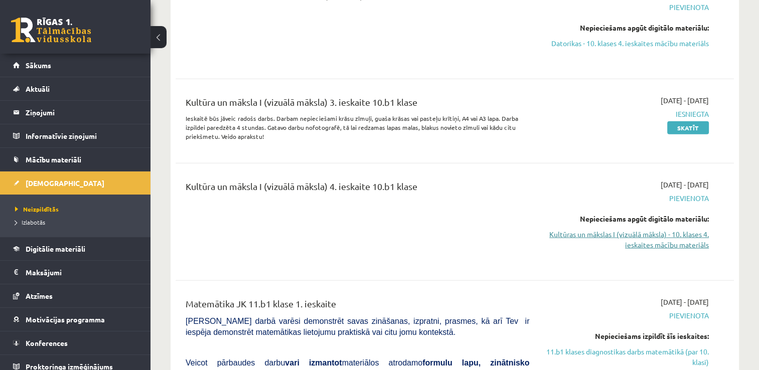
click at [603, 229] on link "Kultūras un mākslas I (vizuālā māksla) - 10. klases 4. ieskaites mācību materiā…" at bounding box center [626, 239] width 165 height 21
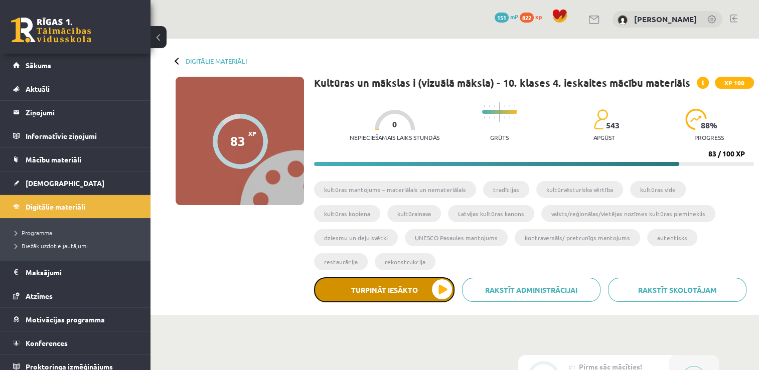
click at [401, 293] on button "Turpināt iesākto" at bounding box center [384, 289] width 140 height 25
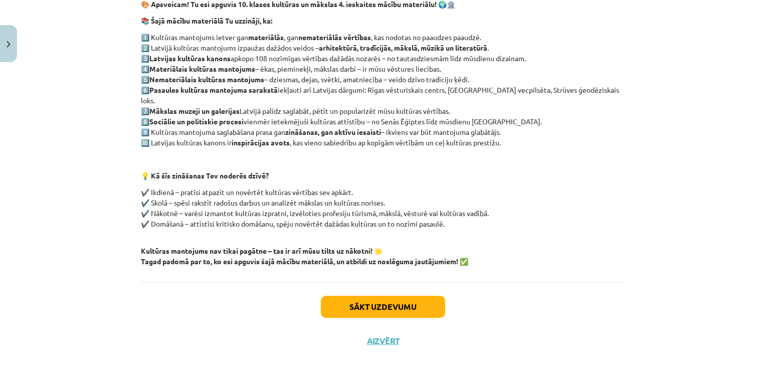
scroll to position [183, 0]
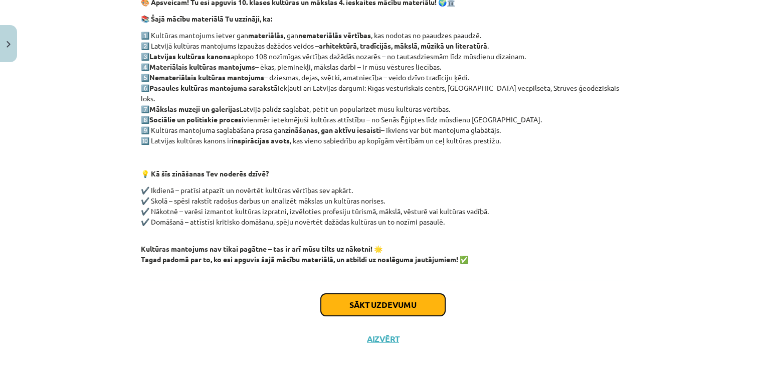
click at [392, 298] on button "Sākt uzdevumu" at bounding box center [383, 305] width 124 height 22
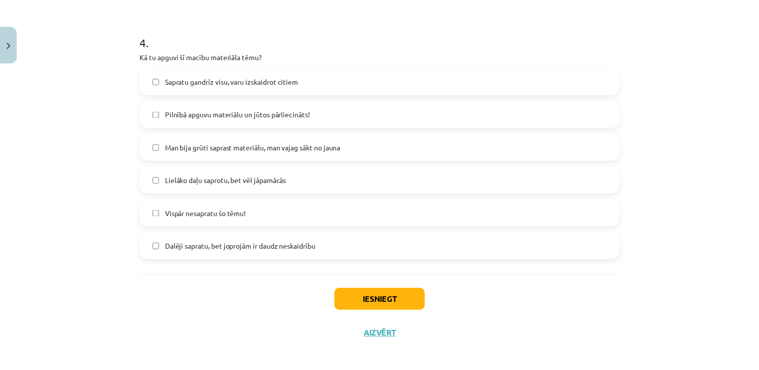
scroll to position [479, 0]
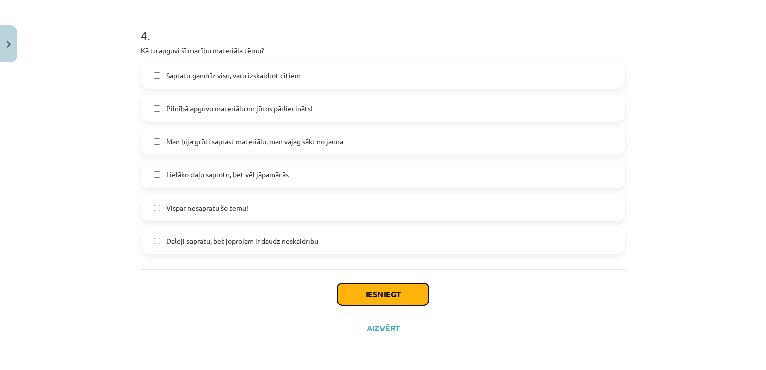
click at [363, 292] on button "Iesniegt" at bounding box center [383, 294] width 91 height 22
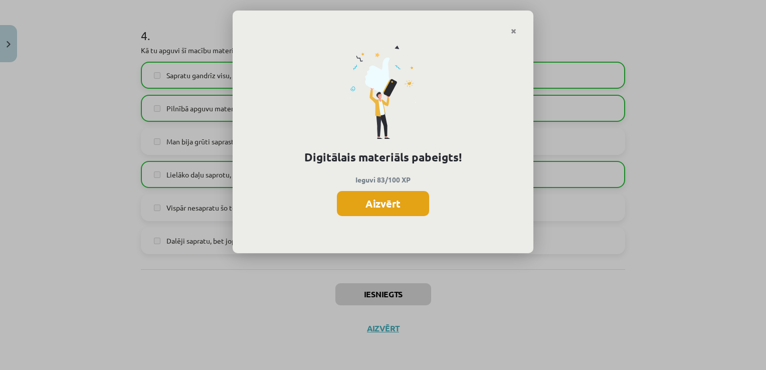
click at [393, 210] on button "Aizvērt" at bounding box center [383, 203] width 92 height 25
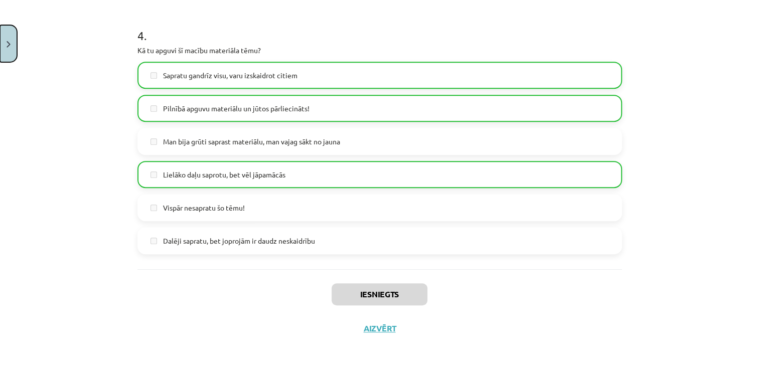
click at [13, 39] on button "Close" at bounding box center [8, 43] width 17 height 37
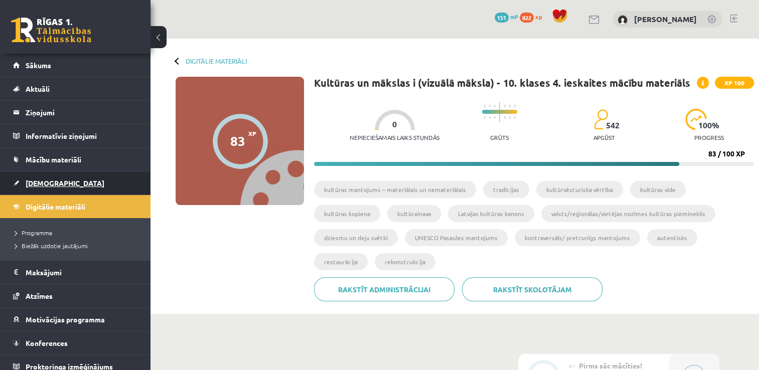
click at [31, 179] on span "[DEMOGRAPHIC_DATA]" at bounding box center [65, 183] width 79 height 9
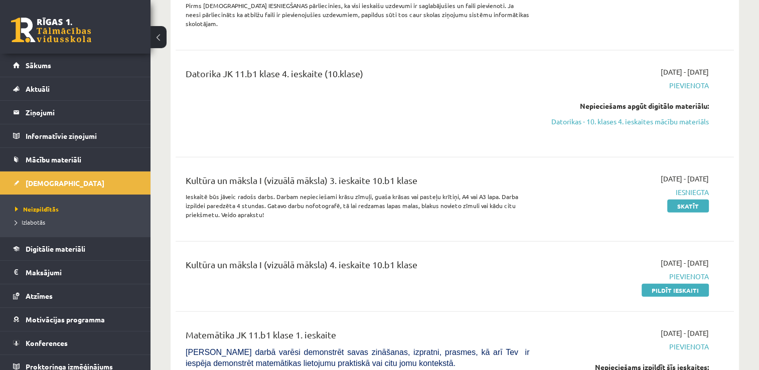
scroll to position [2273, 0]
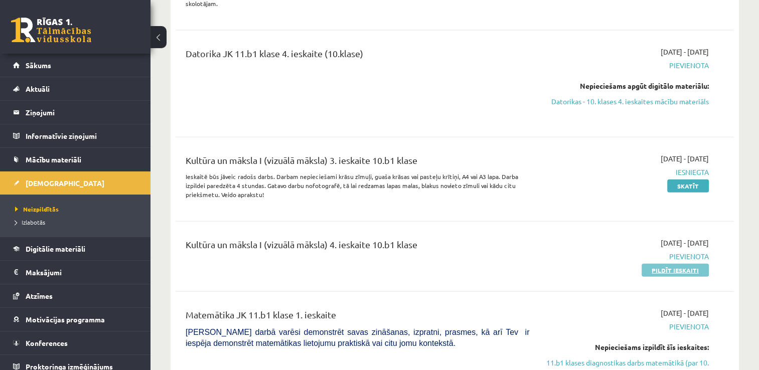
click at [660, 264] on link "Pildīt ieskaiti" at bounding box center [675, 270] width 67 height 13
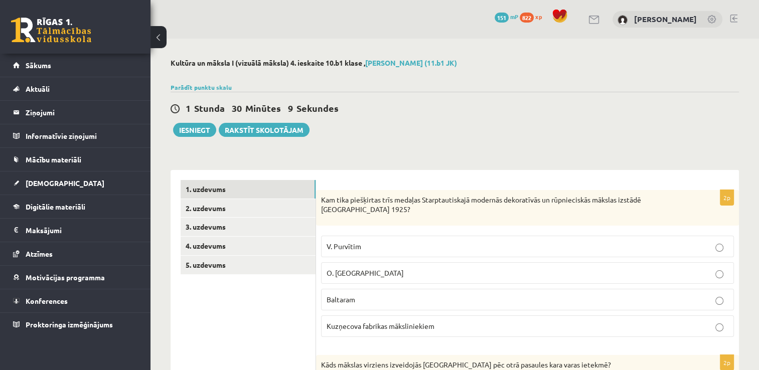
click at [249, 211] on link "2. uzdevums" at bounding box center [248, 208] width 135 height 19
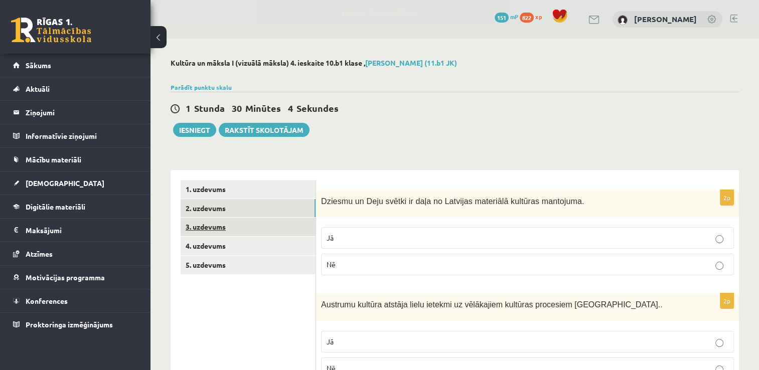
click at [243, 224] on link "3. uzdevums" at bounding box center [248, 227] width 135 height 19
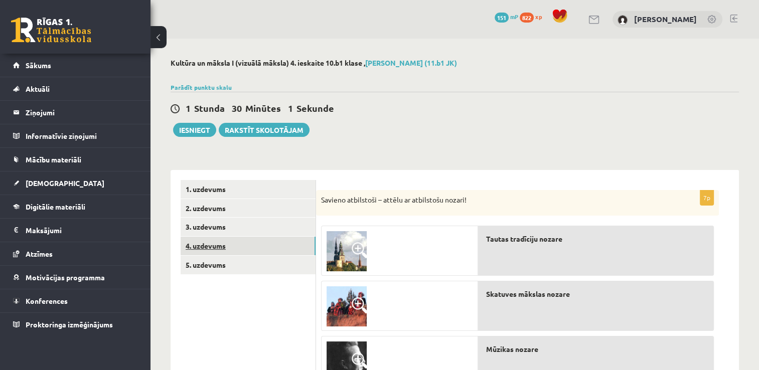
click at [233, 251] on link "4. uzdevums" at bounding box center [248, 246] width 135 height 19
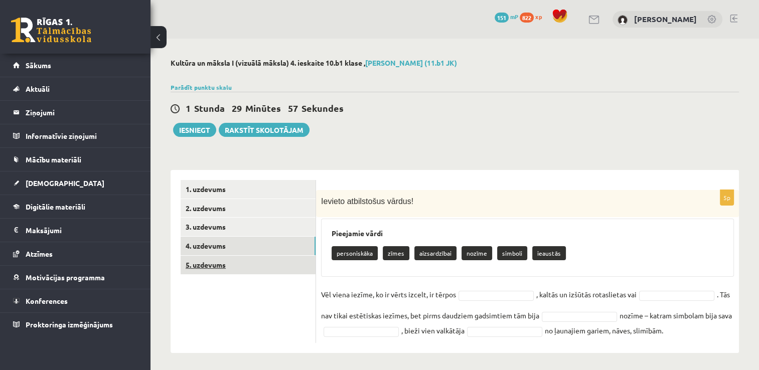
click at [227, 268] on link "5. uzdevums" at bounding box center [248, 265] width 135 height 19
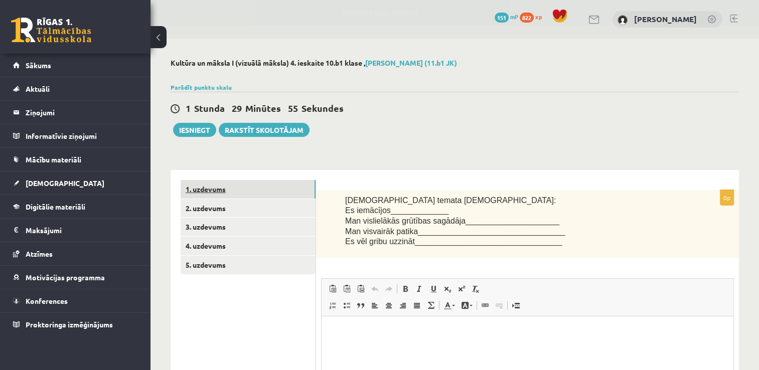
click at [229, 192] on link "1. uzdevums" at bounding box center [248, 189] width 135 height 19
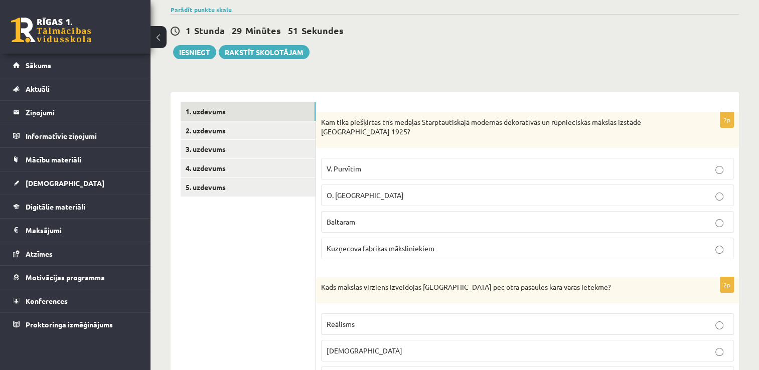
scroll to position [80, 0]
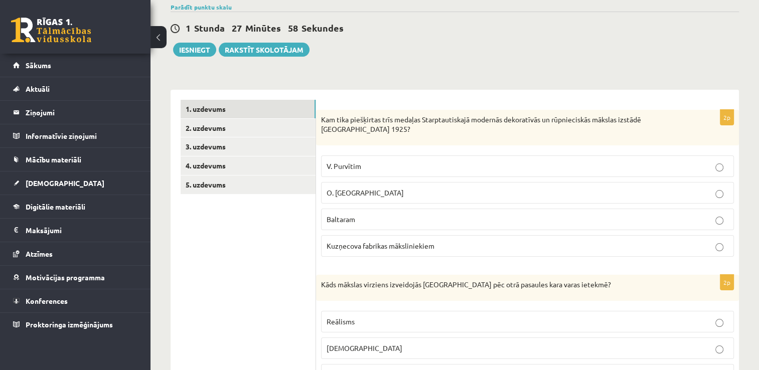
click at [592, 243] on p "Kuzņecova fabrikas māksliniekiem" at bounding box center [528, 246] width 402 height 11
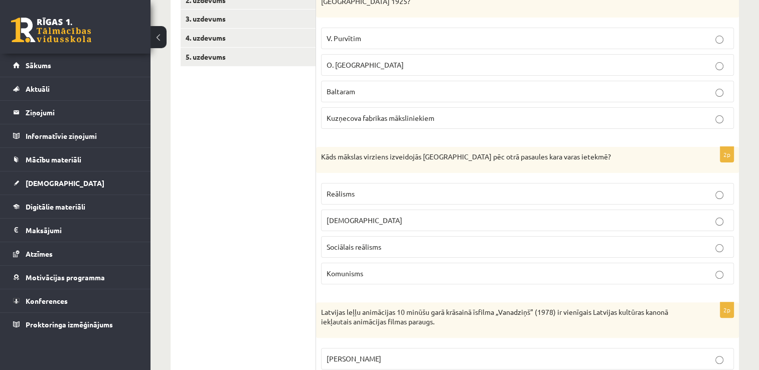
scroll to position [221, 0]
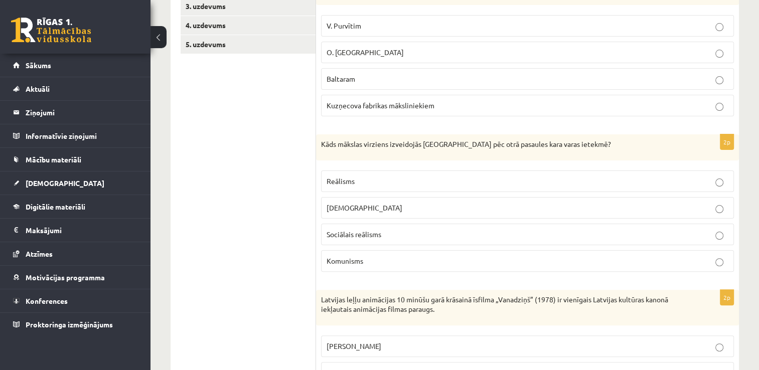
click at [606, 234] on p "Sociālais reālisms" at bounding box center [528, 234] width 402 height 11
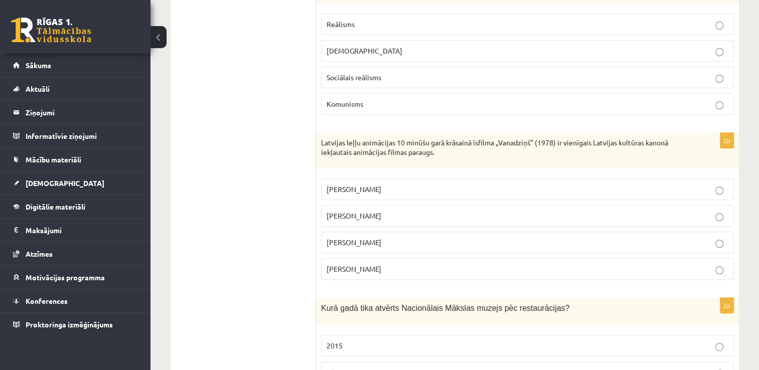
scroll to position [401, 0]
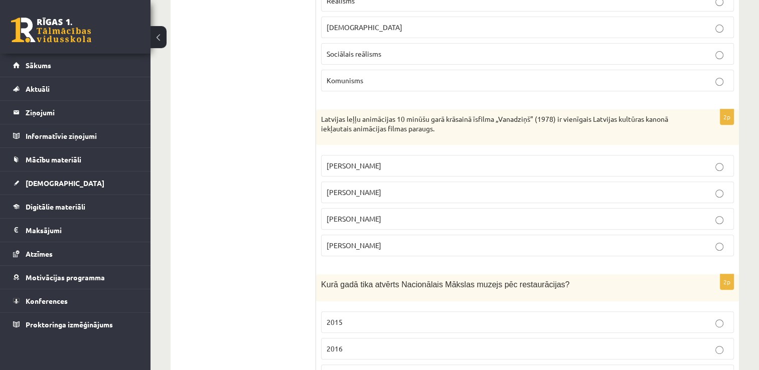
click at [628, 194] on p "Gunārs Cīlītis" at bounding box center [528, 192] width 402 height 11
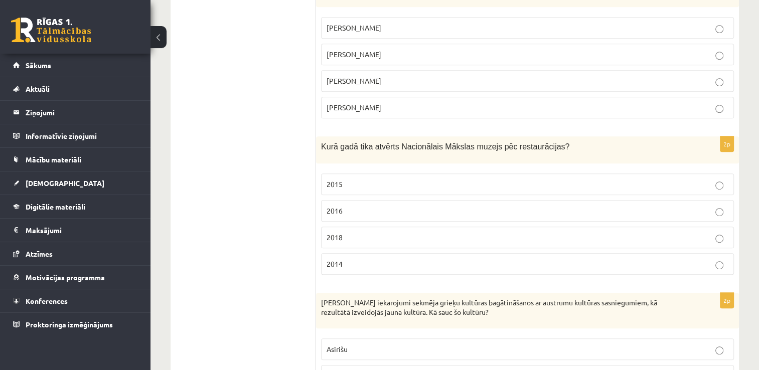
scroll to position [542, 0]
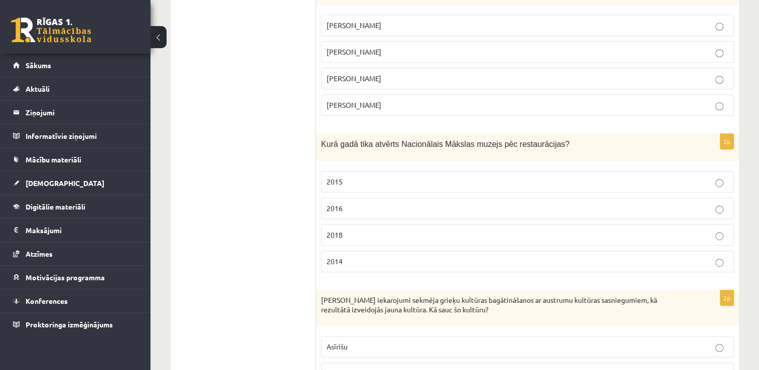
click at [718, 211] on label "2016" at bounding box center [527, 209] width 413 height 22
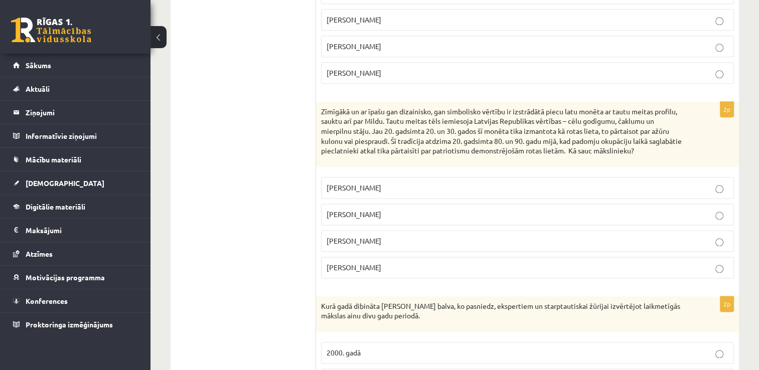
scroll to position [1244, 0]
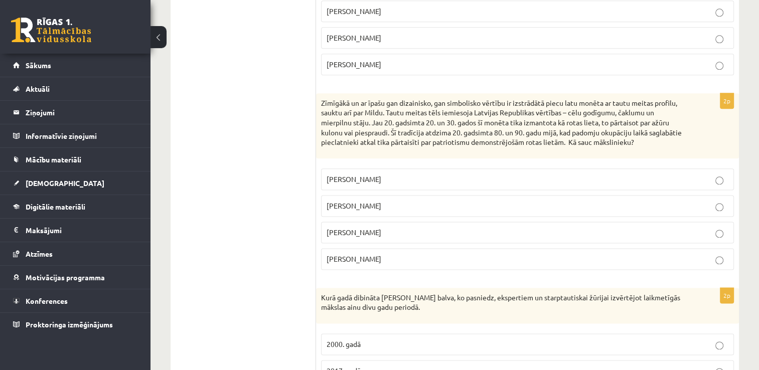
click at [613, 174] on p "Rihards Zariņš" at bounding box center [528, 179] width 402 height 11
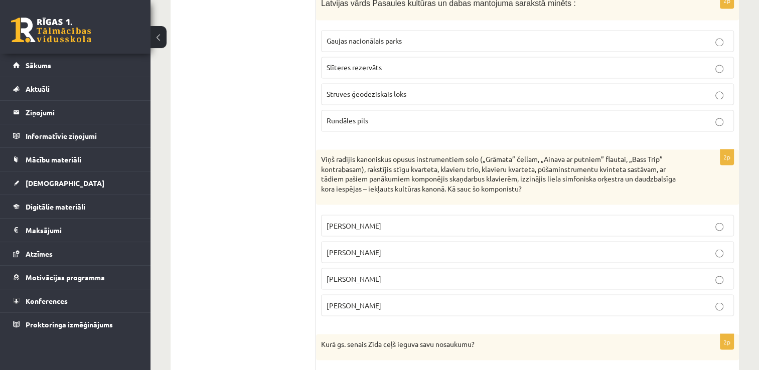
scroll to position [1725, 0]
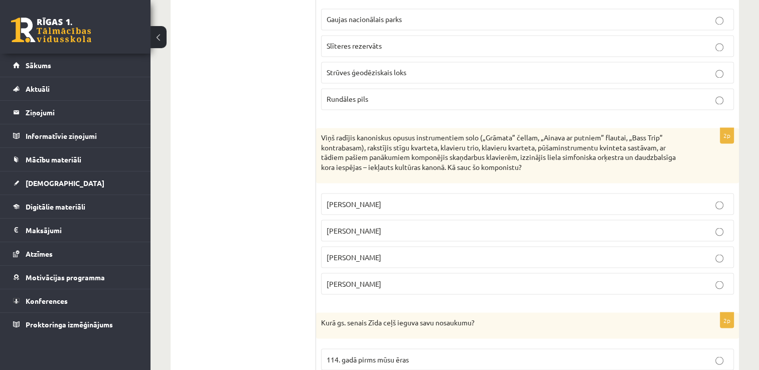
click at [479, 199] on p "Pēteris Vasks" at bounding box center [528, 204] width 402 height 11
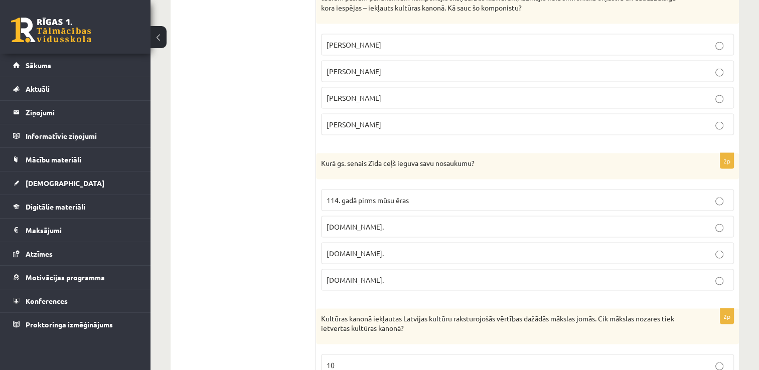
scroll to position [1886, 0]
click at [652, 273] on p "19.gs." at bounding box center [528, 278] width 402 height 11
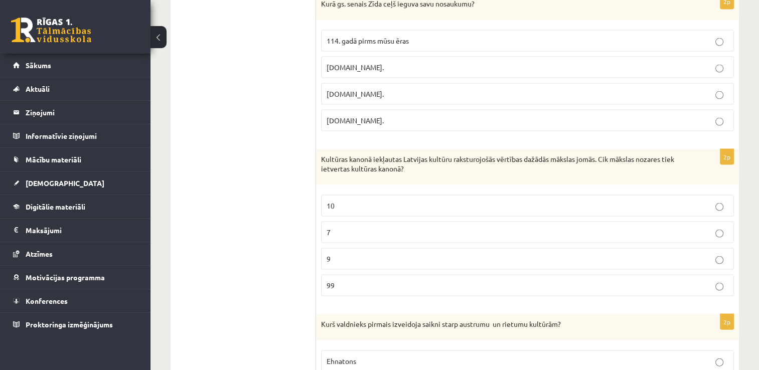
scroll to position [2046, 0]
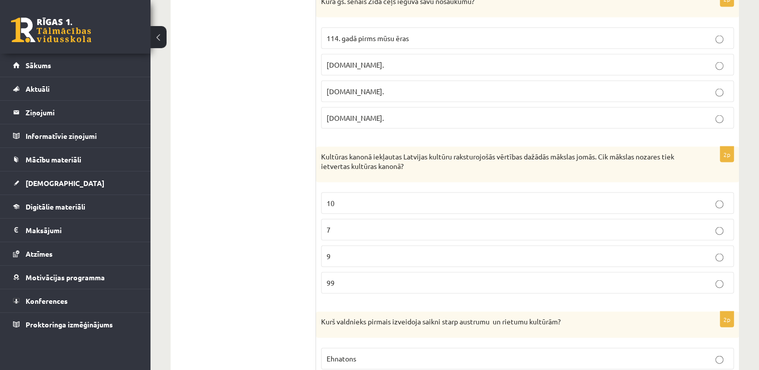
click at [376, 225] on p "7" at bounding box center [528, 230] width 402 height 11
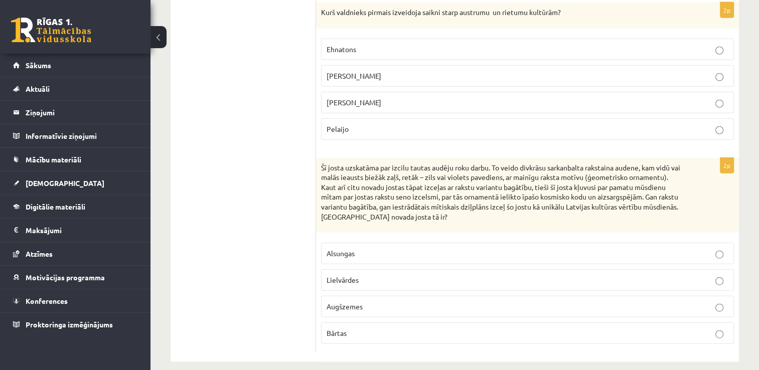
scroll to position [2356, 0]
click at [389, 248] on p "Alsungas" at bounding box center [528, 253] width 402 height 11
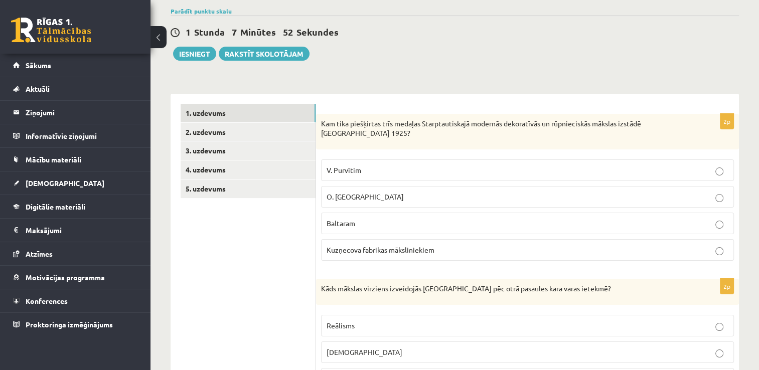
scroll to position [2, 0]
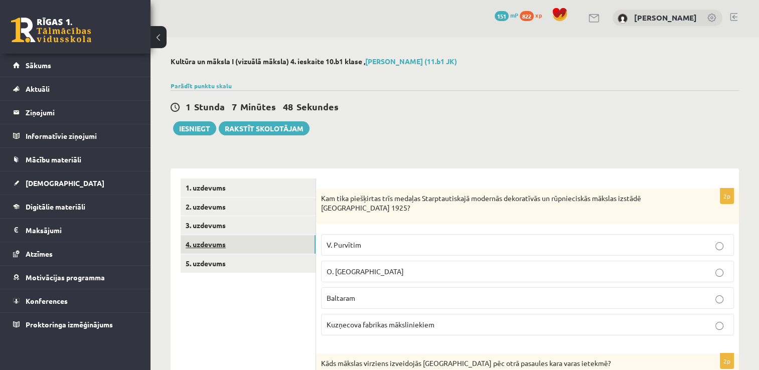
click at [205, 237] on link "4. uzdevums" at bounding box center [248, 244] width 135 height 19
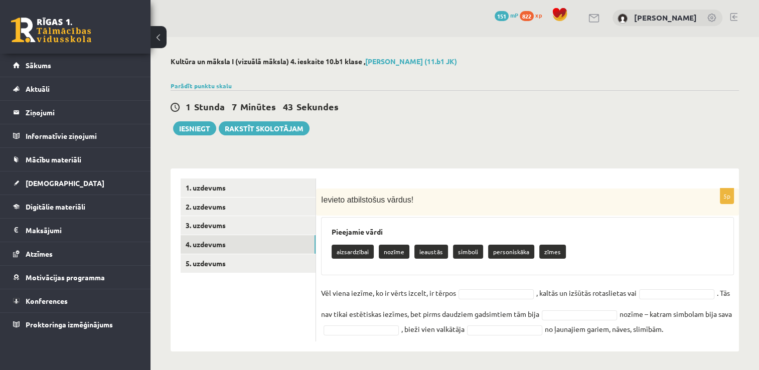
scroll to position [3, 0]
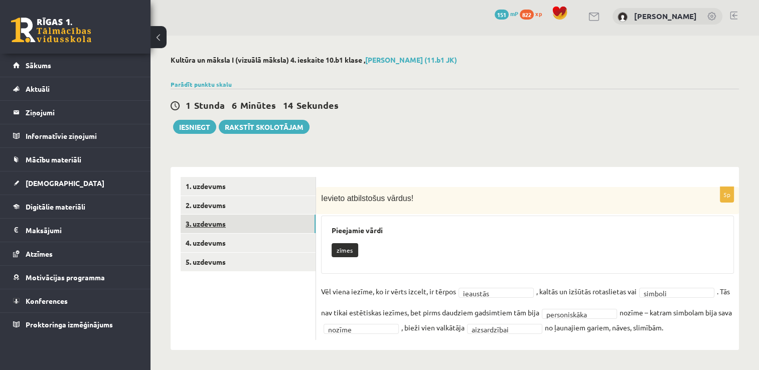
click at [287, 223] on link "3. uzdevums" at bounding box center [248, 224] width 135 height 19
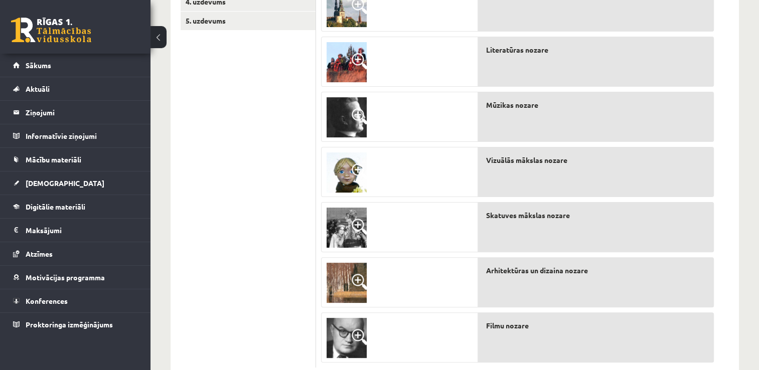
scroll to position [264, 0]
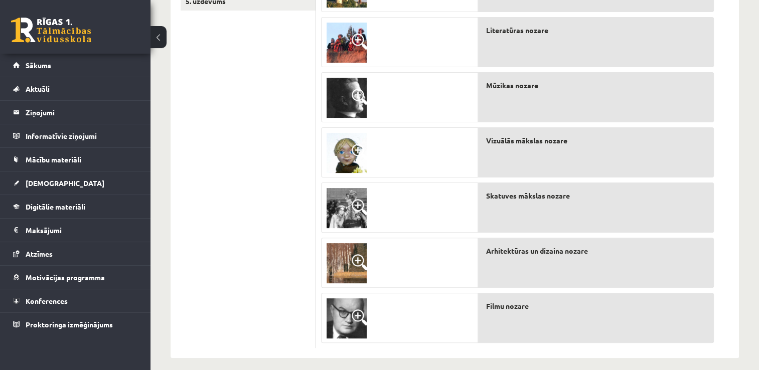
click at [358, 312] on span at bounding box center [360, 317] width 16 height 16
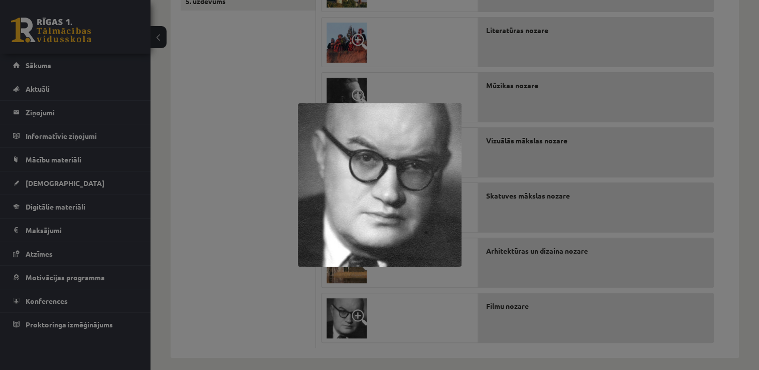
click at [371, 312] on div at bounding box center [379, 185] width 759 height 370
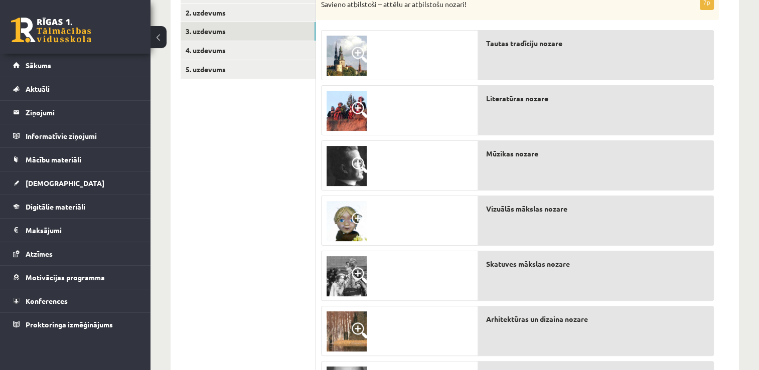
scroll to position [184, 0]
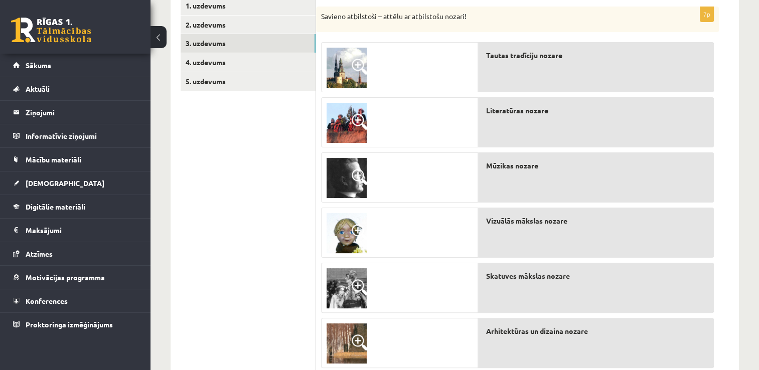
click at [356, 343] on span at bounding box center [360, 343] width 16 height 16
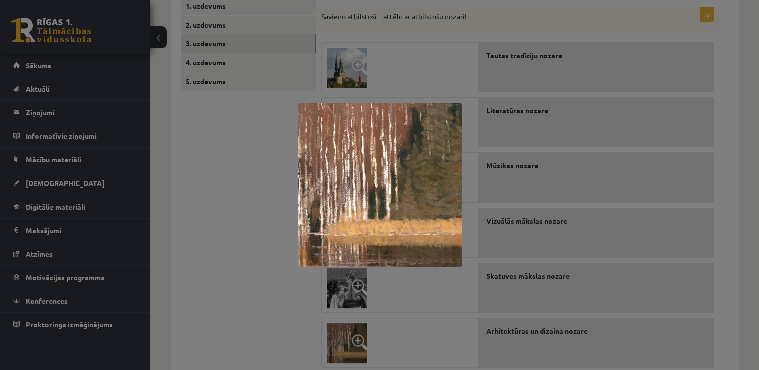
click at [356, 343] on div at bounding box center [379, 185] width 759 height 370
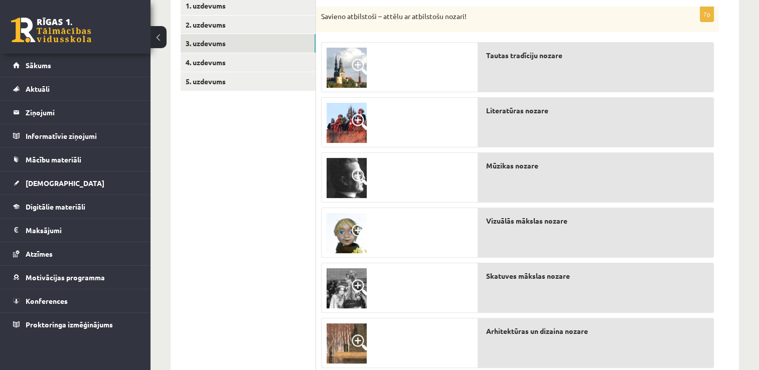
click at [452, 270] on div at bounding box center [400, 288] width 156 height 50
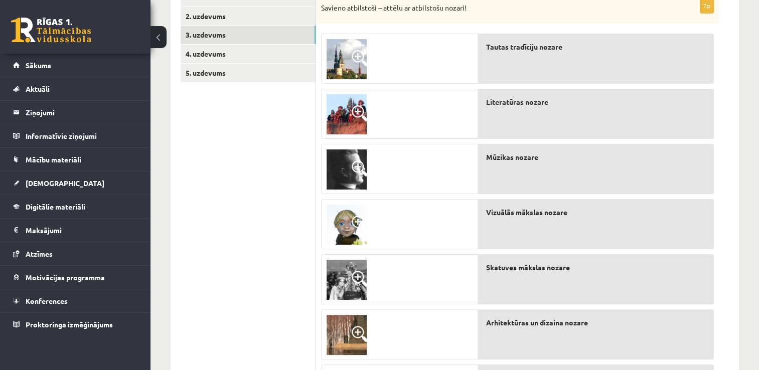
click at [519, 222] on div "Vizuālās mākslas nozare" at bounding box center [596, 224] width 236 height 50
click at [346, 282] on img at bounding box center [347, 280] width 40 height 40
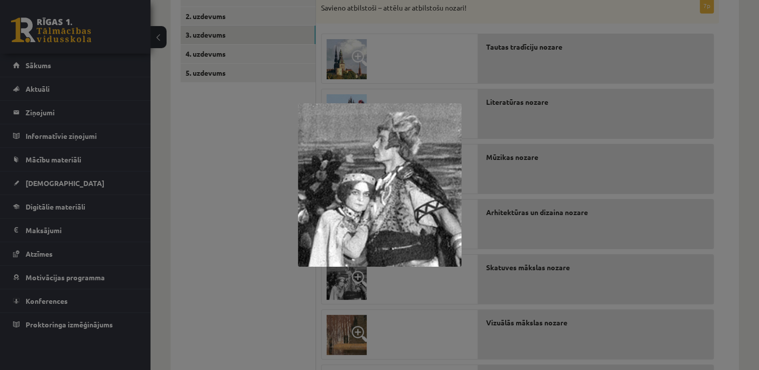
click at [346, 282] on div at bounding box center [379, 185] width 759 height 370
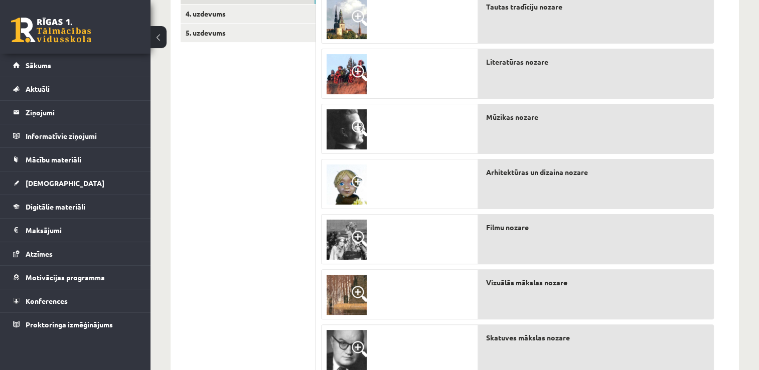
scroll to position [212, 0]
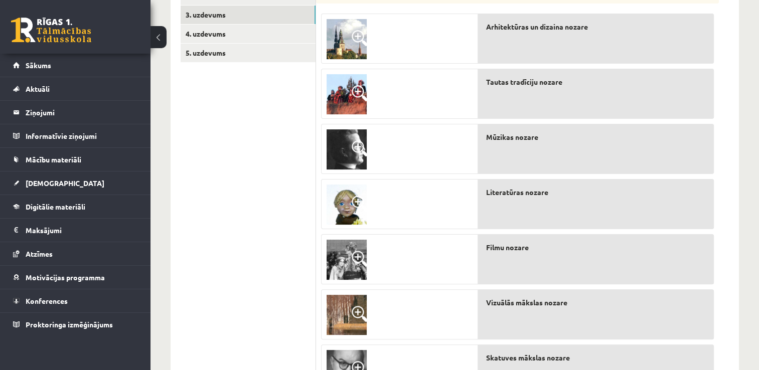
click at [357, 147] on span at bounding box center [360, 148] width 16 height 16
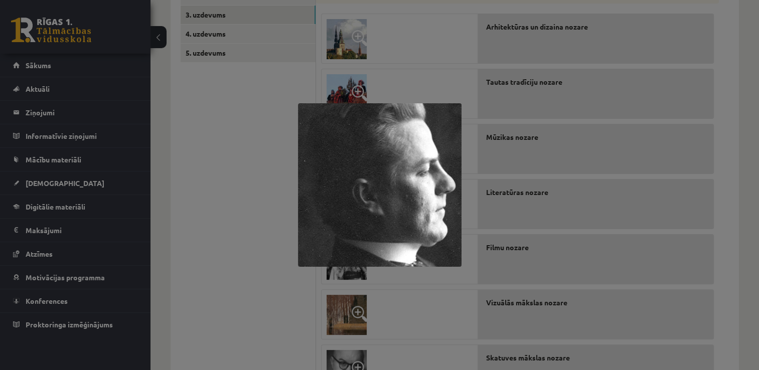
click at [357, 147] on img at bounding box center [380, 185] width 164 height 164
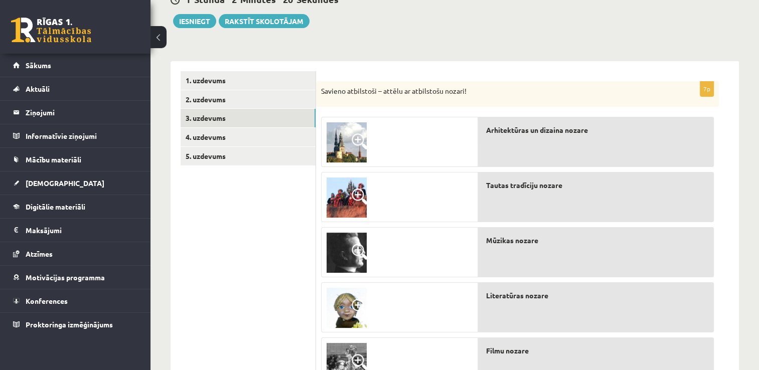
scroll to position [98, 0]
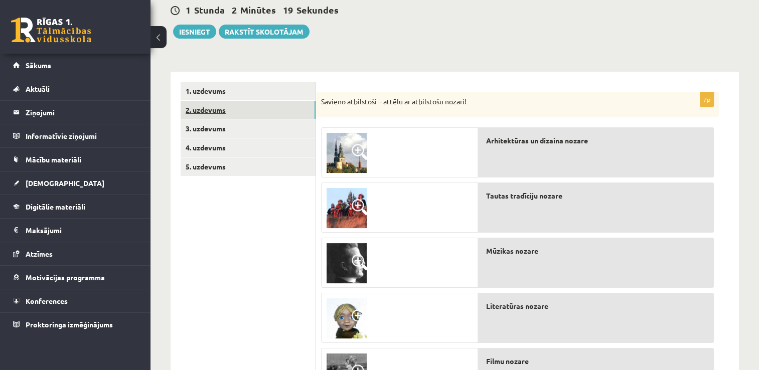
click at [218, 109] on link "2. uzdevums" at bounding box center [248, 110] width 135 height 19
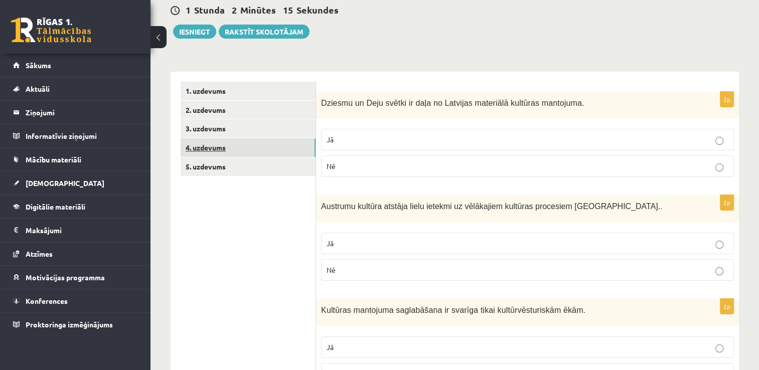
click at [204, 150] on link "4. uzdevums" at bounding box center [248, 147] width 135 height 19
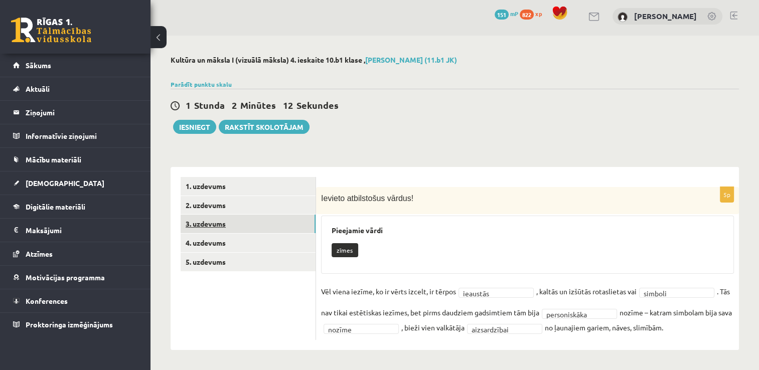
click at [212, 225] on link "3. uzdevums" at bounding box center [248, 224] width 135 height 19
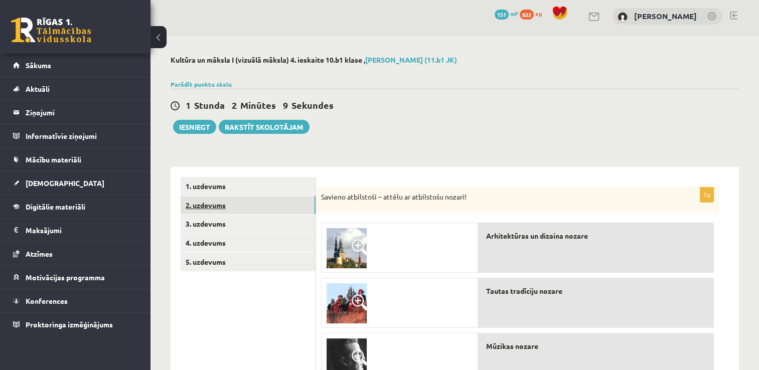
click at [288, 200] on link "2. uzdevums" at bounding box center [248, 205] width 135 height 19
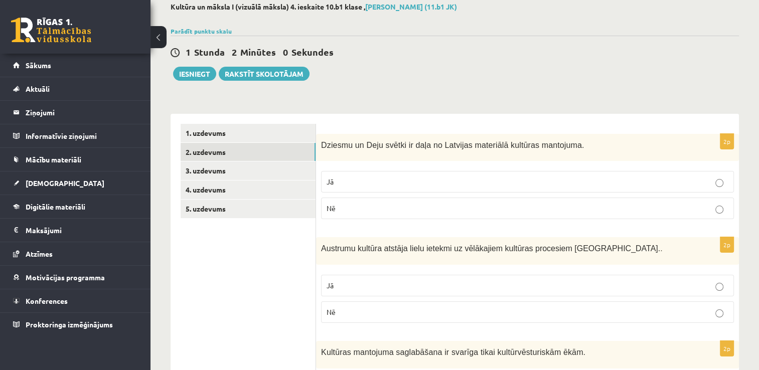
scroll to position [63, 0]
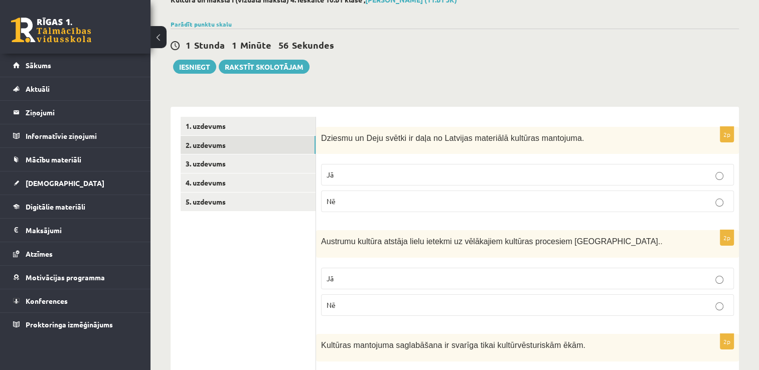
click at [550, 194] on label "Nē" at bounding box center [527, 202] width 413 height 22
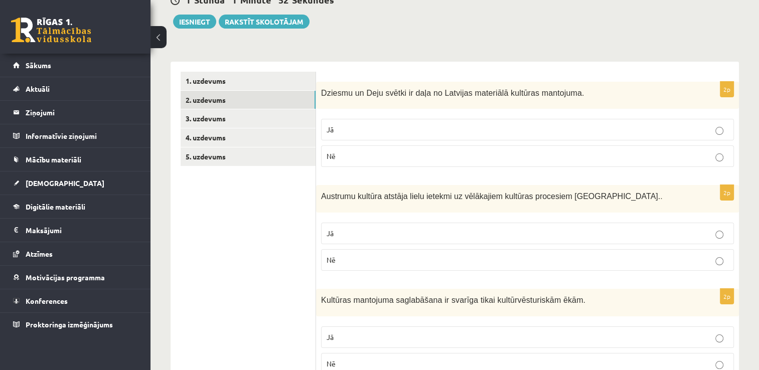
scroll to position [123, 0]
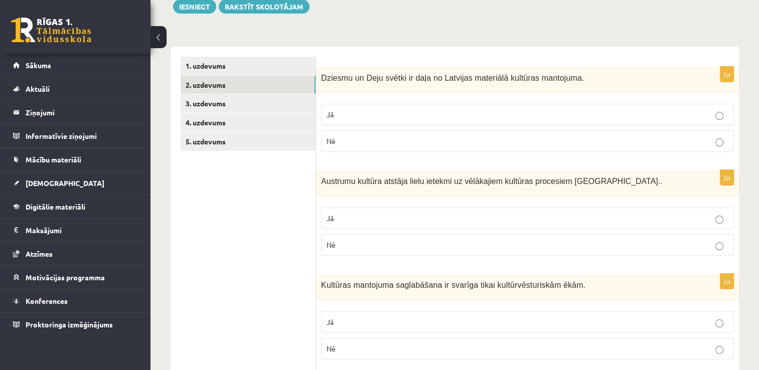
click at [666, 221] on p "Jā" at bounding box center [528, 218] width 402 height 11
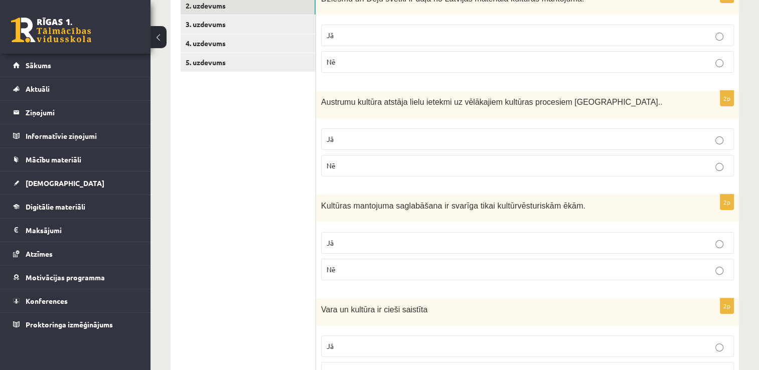
scroll to position [204, 0]
click at [596, 264] on p "Nē" at bounding box center [528, 268] width 402 height 11
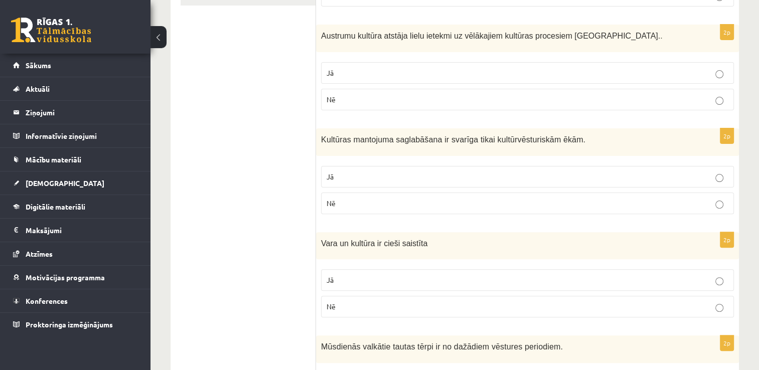
scroll to position [284, 0]
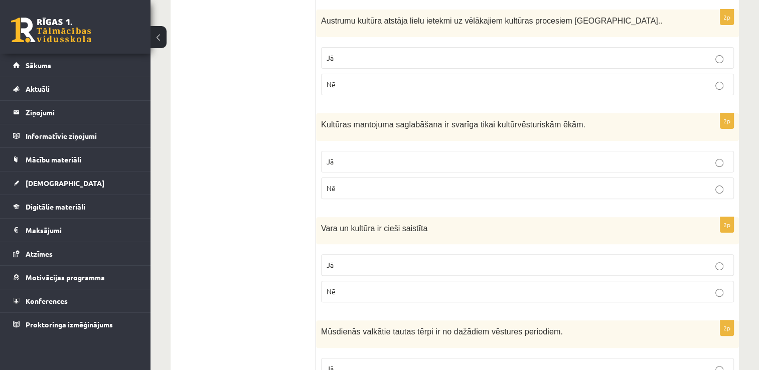
click at [634, 265] on p "Jā" at bounding box center [528, 265] width 402 height 11
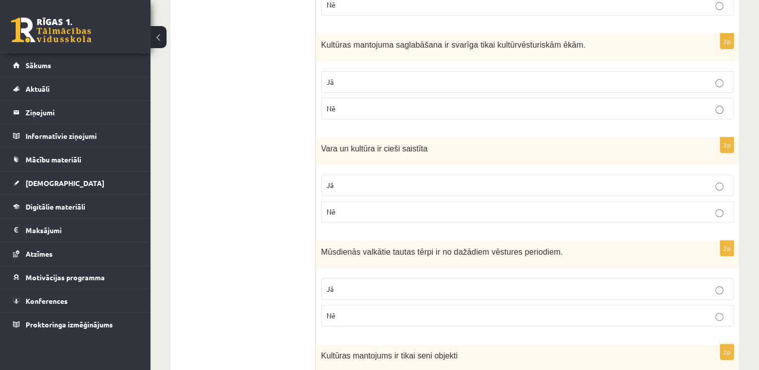
scroll to position [364, 0]
click at [685, 290] on p "Jā" at bounding box center [528, 288] width 402 height 11
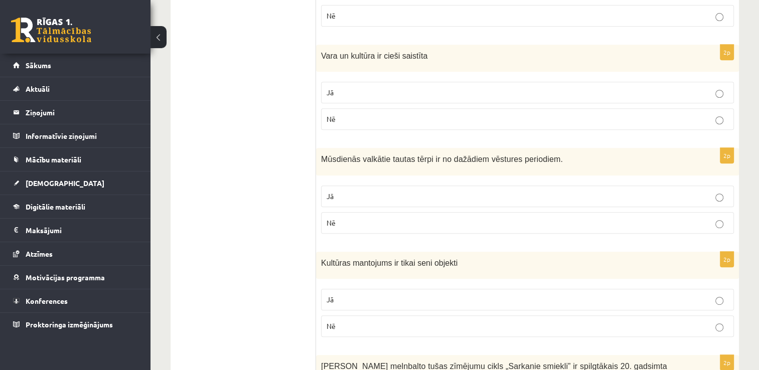
scroll to position [464, 0]
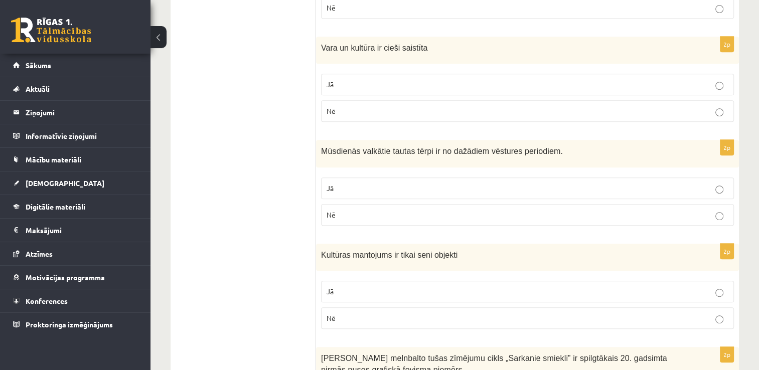
click at [694, 318] on p "Nē" at bounding box center [528, 318] width 402 height 11
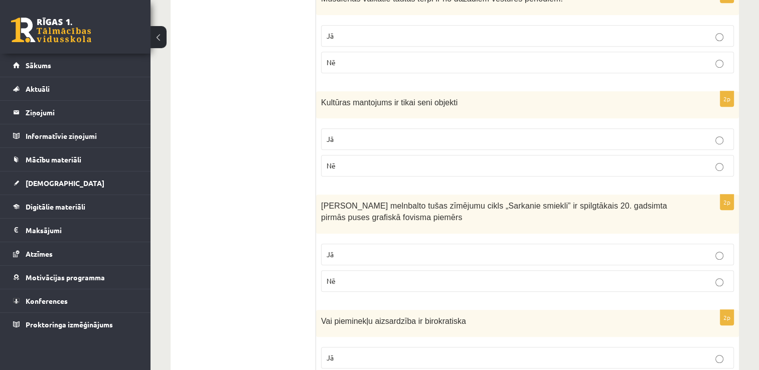
scroll to position [625, 0]
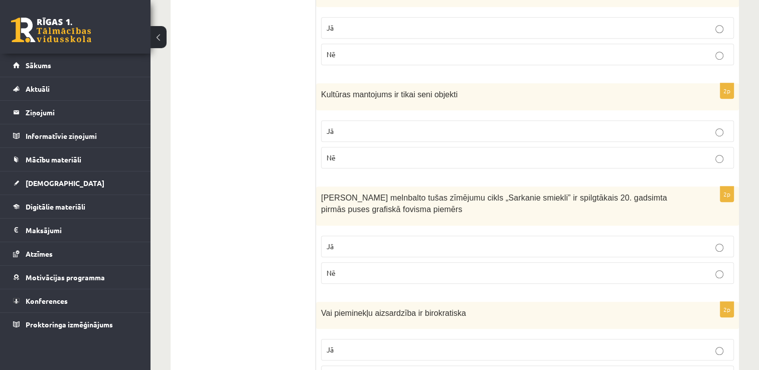
click at [612, 241] on p "Jā" at bounding box center [528, 246] width 402 height 11
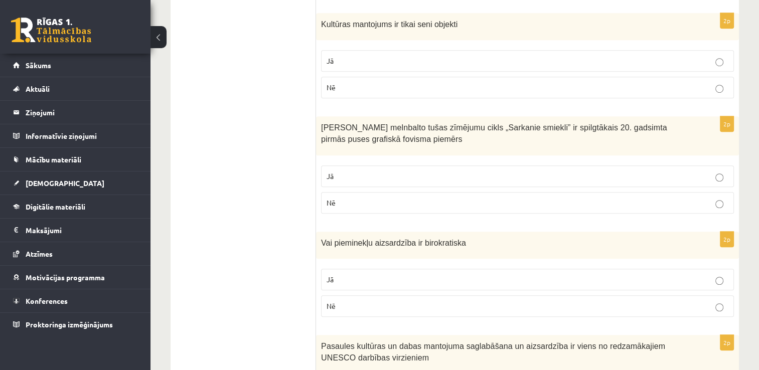
scroll to position [705, 0]
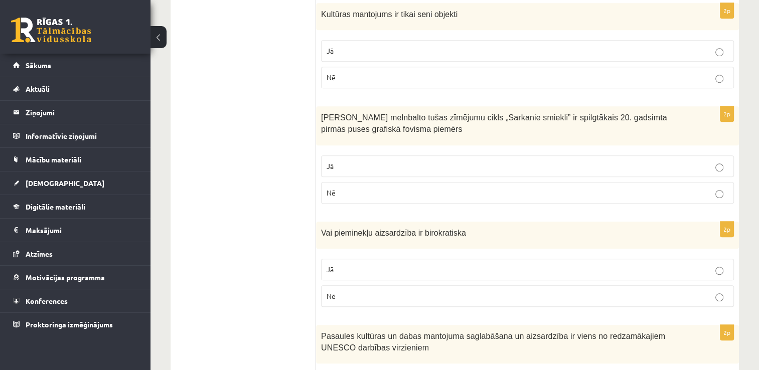
click at [680, 264] on p "Jā" at bounding box center [528, 269] width 402 height 11
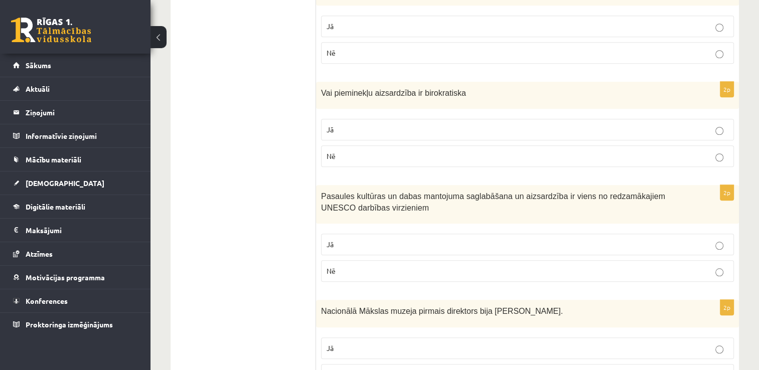
scroll to position [866, 0]
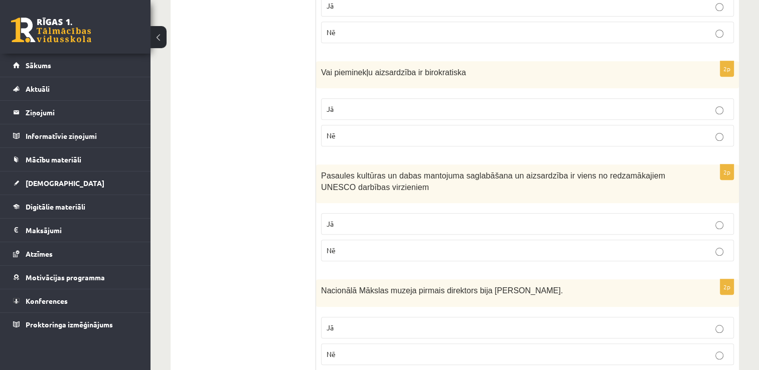
click at [611, 220] on p "Jā" at bounding box center [528, 224] width 402 height 11
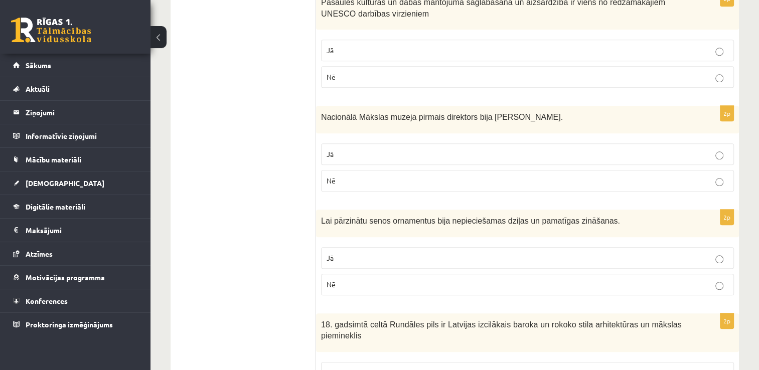
scroll to position [1046, 0]
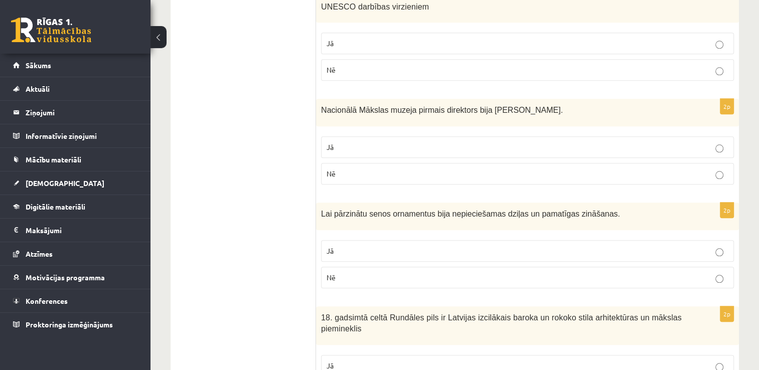
click at [556, 249] on p "Jā" at bounding box center [528, 251] width 402 height 11
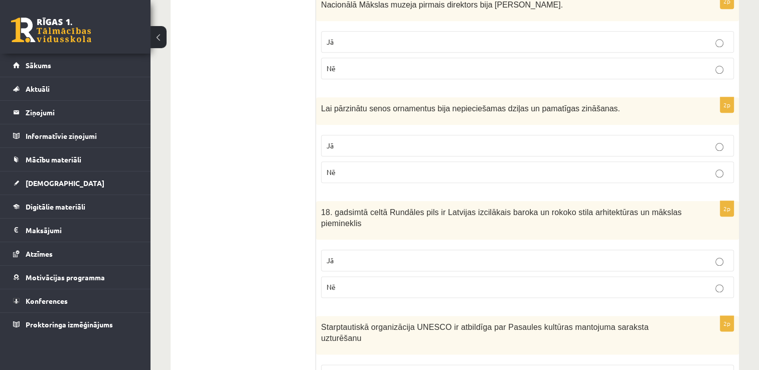
scroll to position [1167, 0]
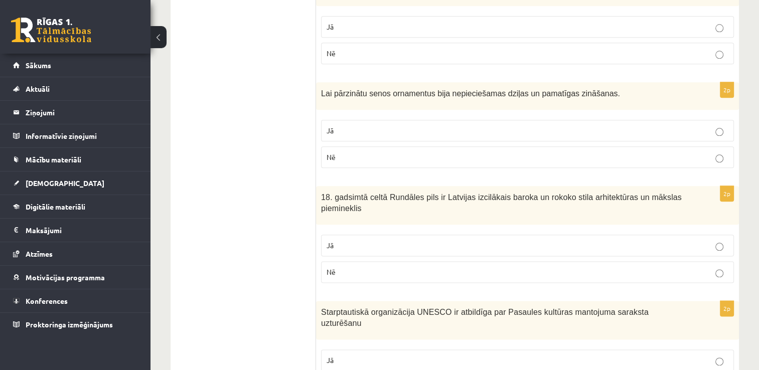
click at [702, 246] on label "Jā" at bounding box center [527, 246] width 413 height 22
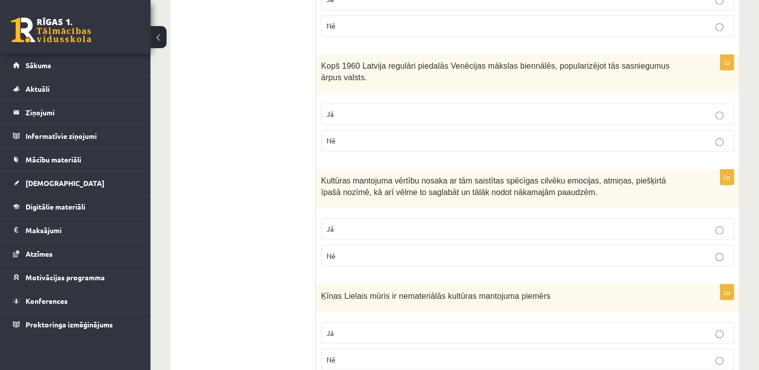
scroll to position [1648, 0]
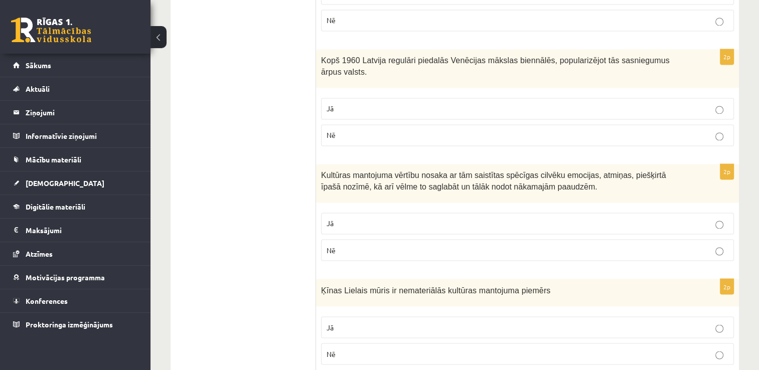
click at [508, 218] on p "Jā" at bounding box center [528, 223] width 402 height 11
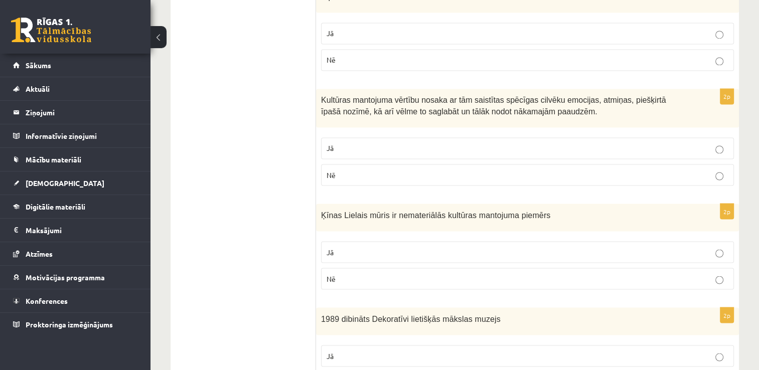
scroll to position [1728, 0]
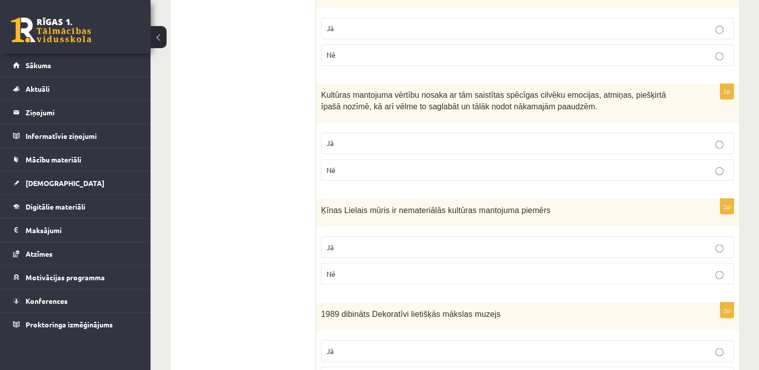
click at [677, 268] on p "Nē" at bounding box center [528, 273] width 402 height 11
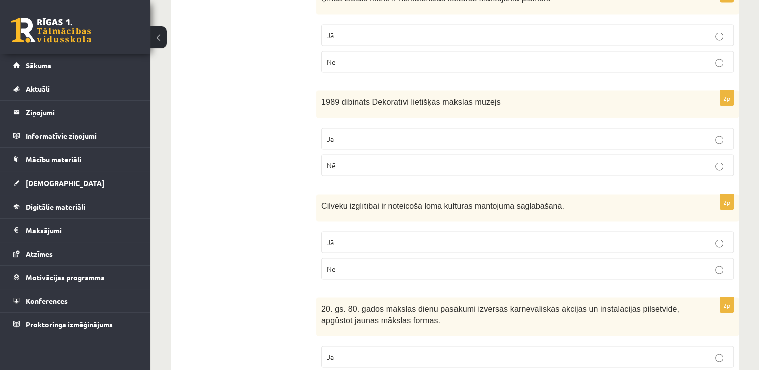
scroll to position [1949, 0]
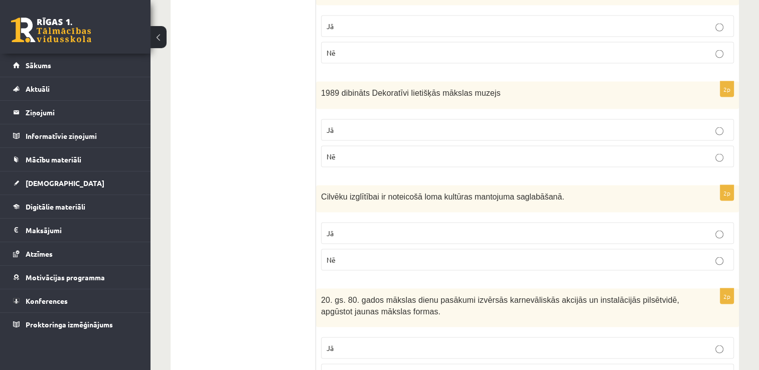
click at [497, 223] on label "Jā" at bounding box center [527, 234] width 413 height 22
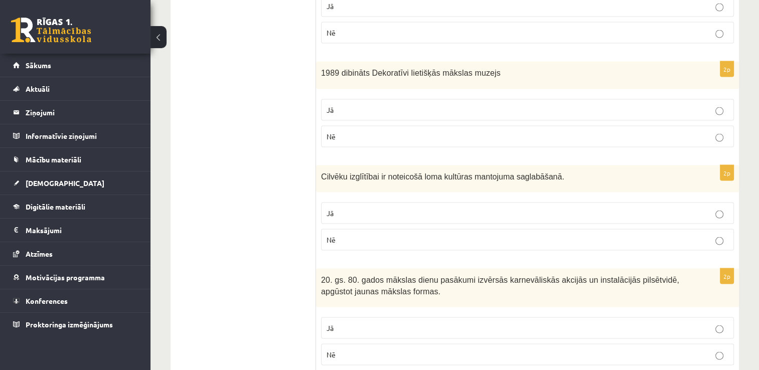
scroll to position [1970, 0]
click at [671, 316] on label "Jā" at bounding box center [527, 327] width 413 height 22
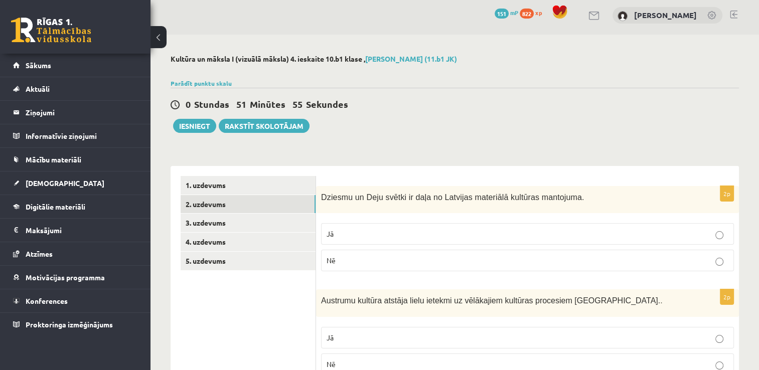
scroll to position [0, 0]
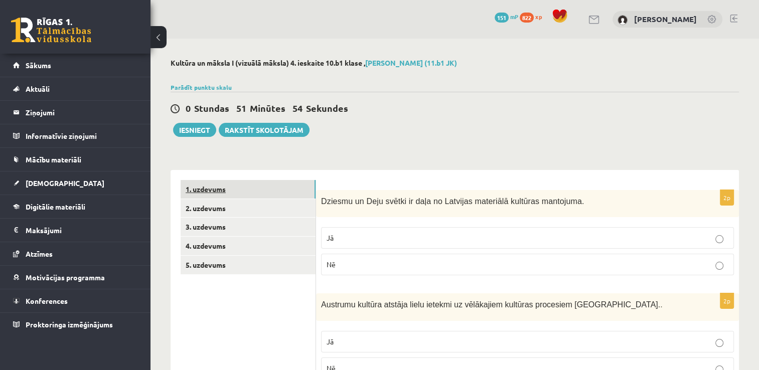
click at [238, 185] on link "1. uzdevums" at bounding box center [248, 189] width 135 height 19
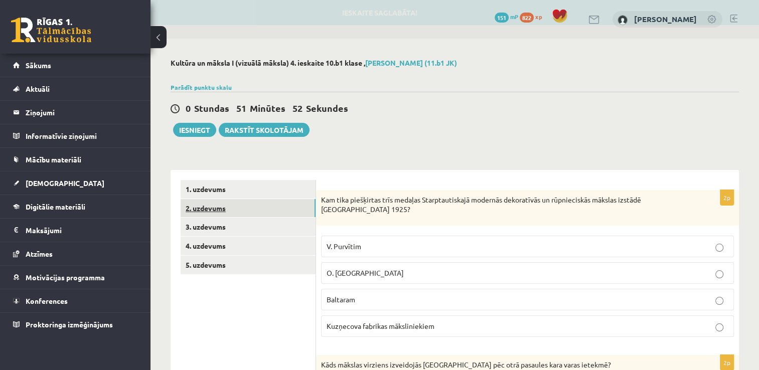
click at [231, 208] on link "2. uzdevums" at bounding box center [248, 208] width 135 height 19
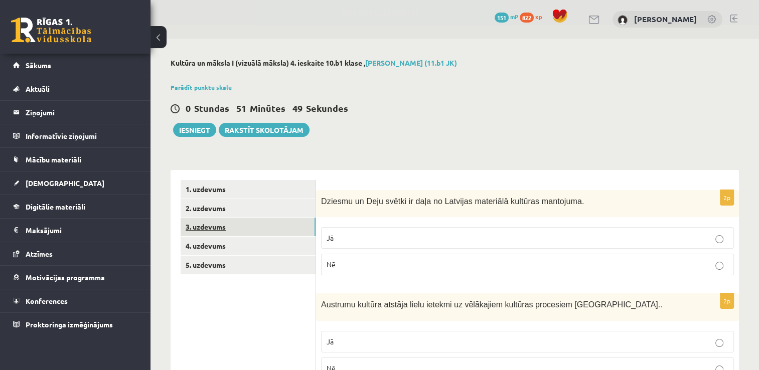
click at [225, 225] on link "3. uzdevums" at bounding box center [248, 227] width 135 height 19
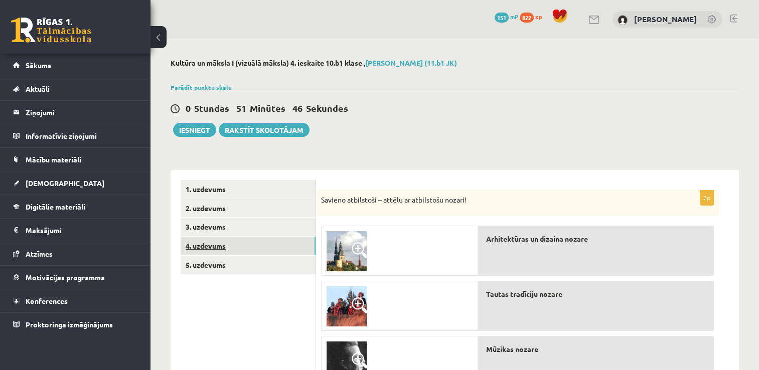
click at [221, 248] on link "4. uzdevums" at bounding box center [248, 246] width 135 height 19
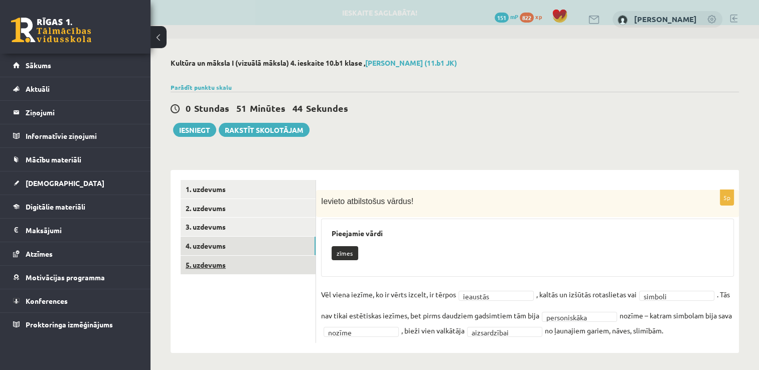
click at [226, 264] on link "5. uzdevums" at bounding box center [248, 265] width 135 height 19
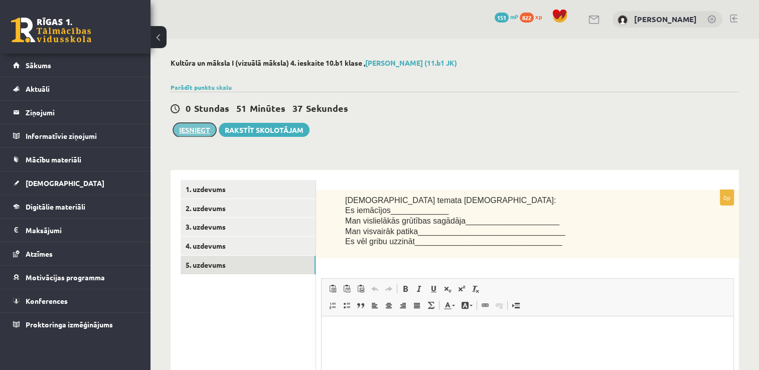
click at [190, 129] on button "Iesniegt" at bounding box center [194, 130] width 43 height 14
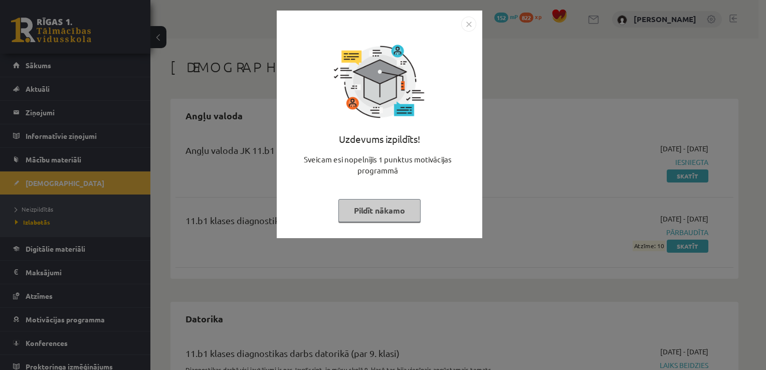
click at [372, 207] on button "Pildīt nākamo" at bounding box center [380, 210] width 82 height 23
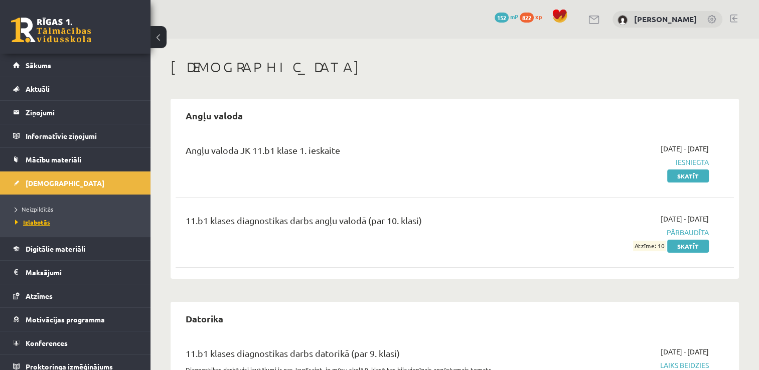
click at [40, 224] on span "Izlabotās" at bounding box center [32, 222] width 35 height 8
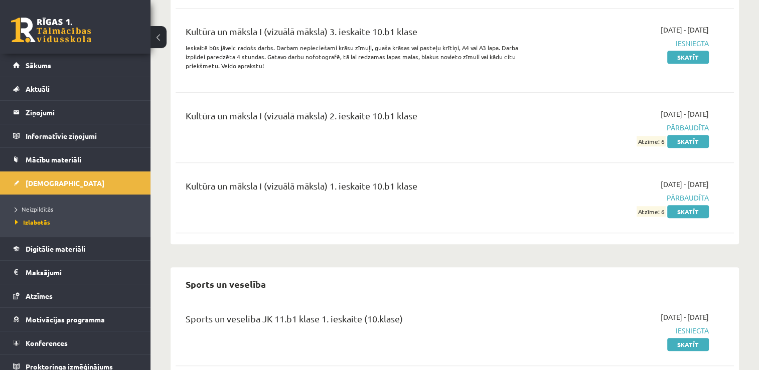
scroll to position [803, 0]
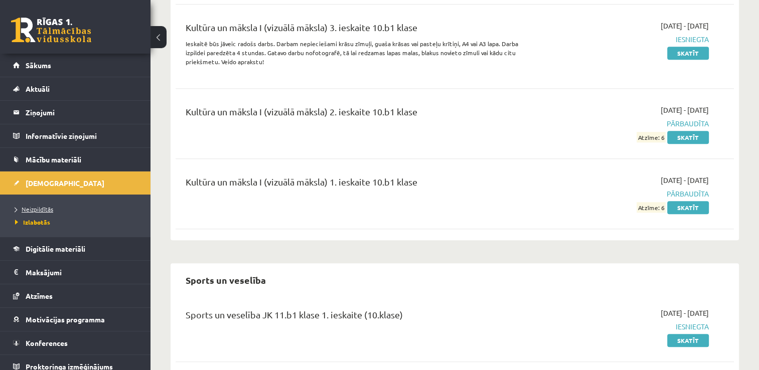
click at [39, 205] on span "Neizpildītās" at bounding box center [34, 209] width 38 height 8
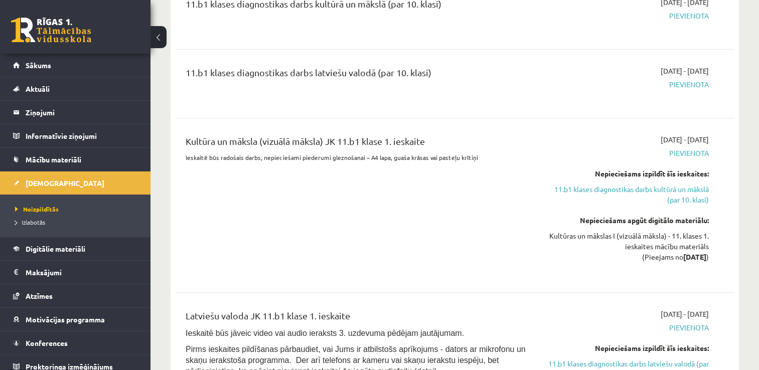
scroll to position [903, 0]
